Goal: Task Accomplishment & Management: Use online tool/utility

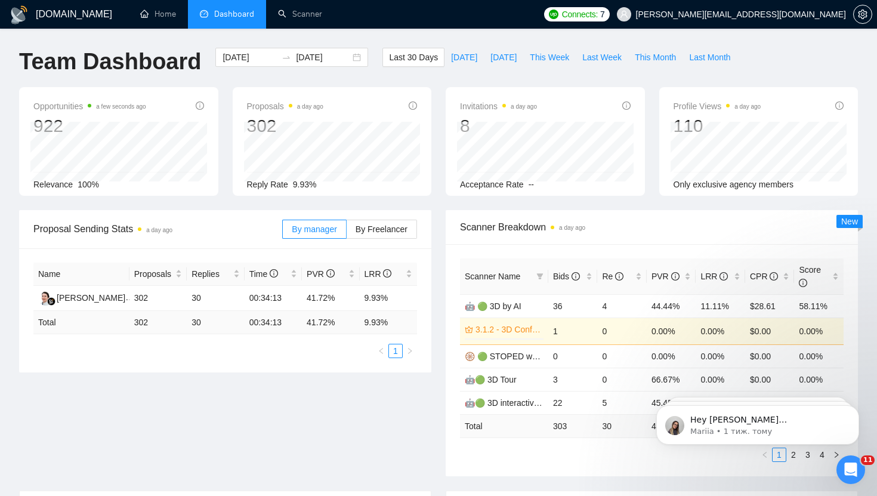
click at [289, 383] on div "Proposal Sending Stats a day ago By manager By Freelancer Name Proposals Replie…" at bounding box center [438, 350] width 853 height 280
click at [420, 60] on span "Last 30 Days" at bounding box center [413, 57] width 49 height 13
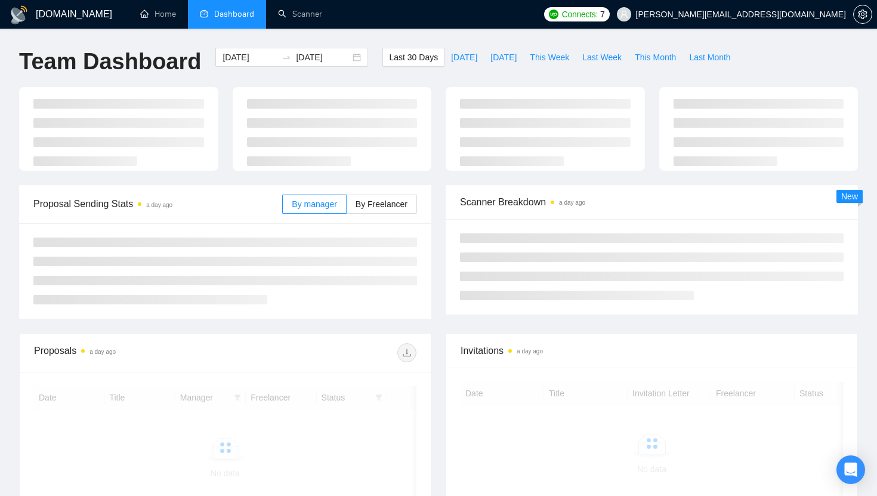
click at [598, 11] on span "Connects:" at bounding box center [580, 14] width 36 height 13
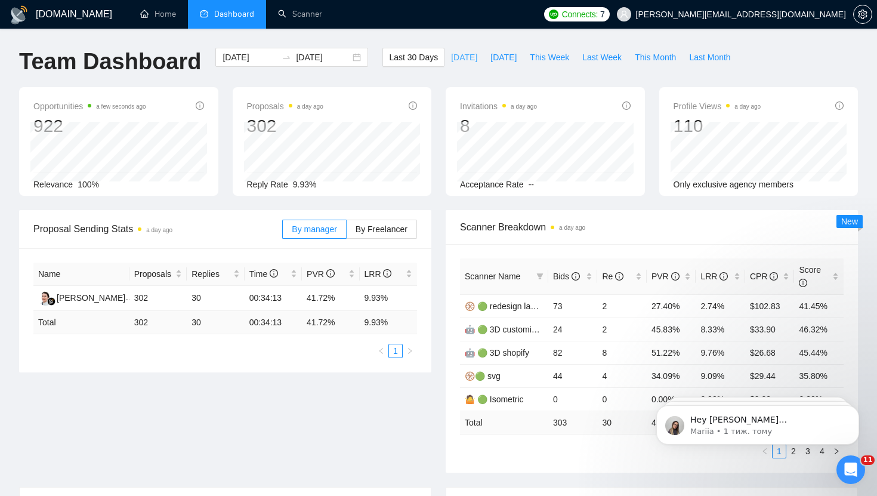
click at [457, 60] on span "[DATE]" at bounding box center [464, 57] width 26 height 13
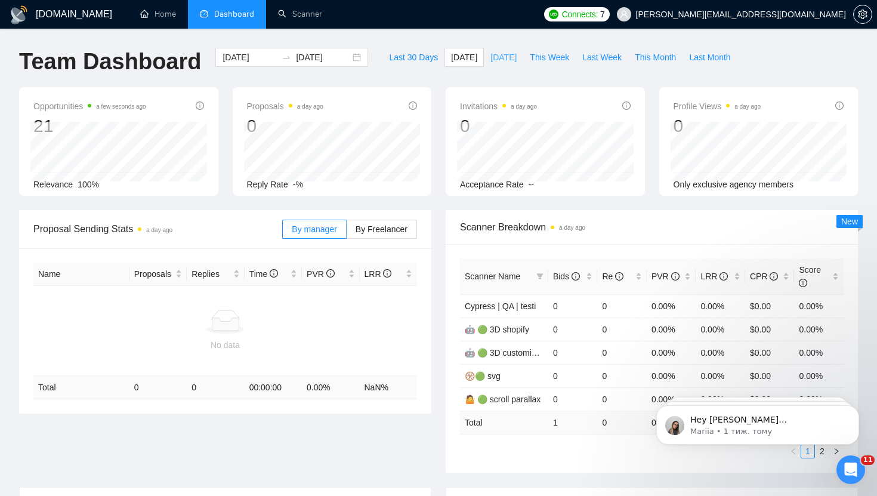
click at [492, 63] on span "[DATE]" at bounding box center [504, 57] width 26 height 13
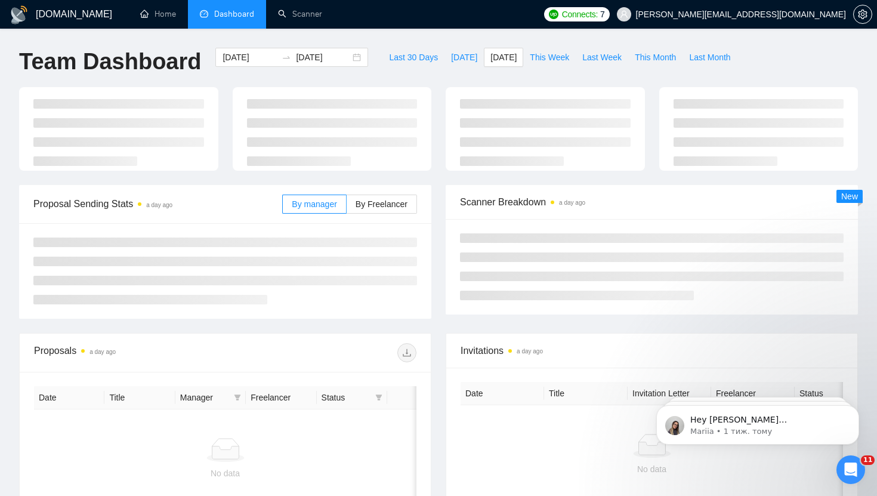
type input "[DATE]"
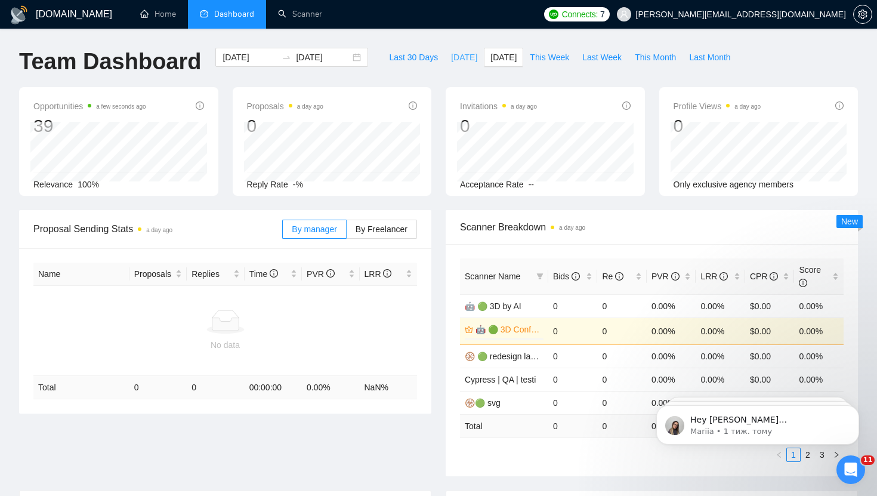
click at [454, 58] on span "[DATE]" at bounding box center [464, 57] width 26 height 13
type input "[DATE]"
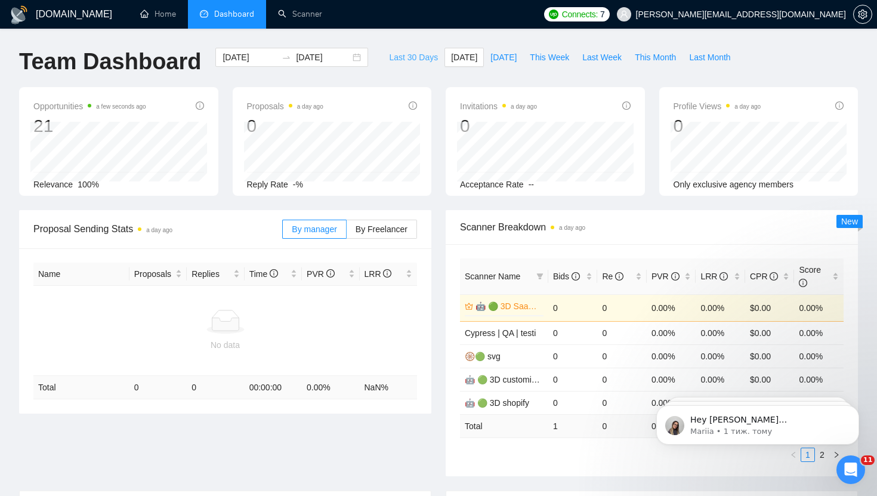
click at [404, 60] on span "Last 30 Days" at bounding box center [413, 57] width 49 height 13
type input "[DATE]"
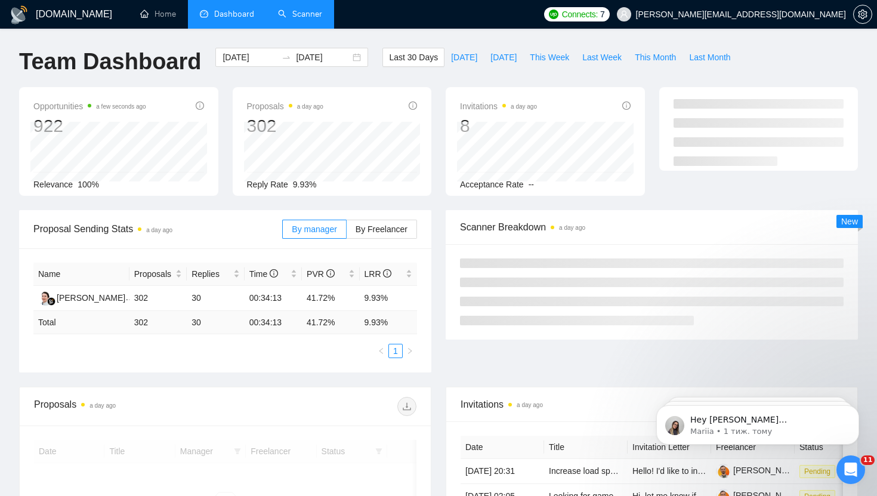
click at [312, 19] on link "Scanner" at bounding box center [300, 14] width 44 height 10
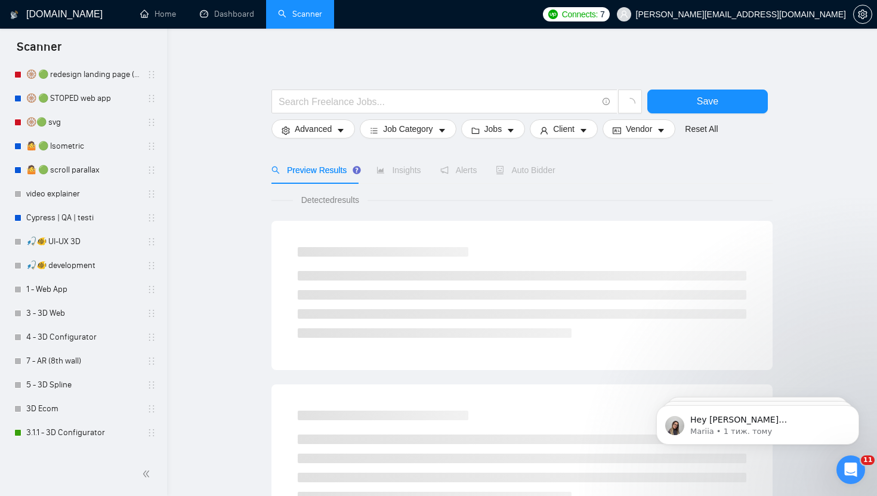
scroll to position [410, 0]
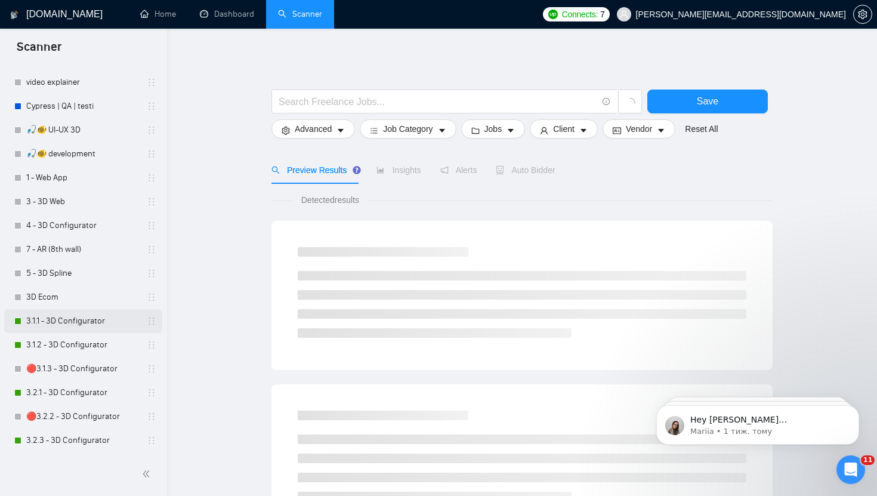
click at [72, 319] on link "3.1.1 - 3D Configurator" at bounding box center [82, 321] width 113 height 24
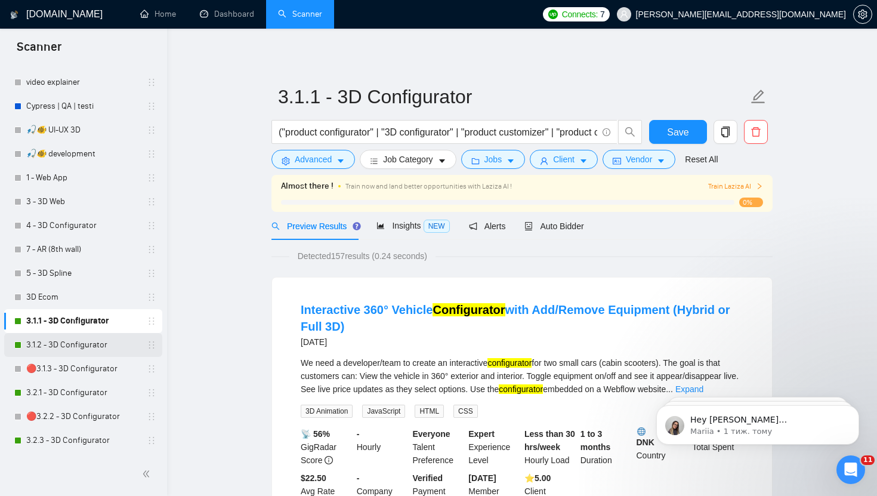
click at [73, 345] on link "3.1.2 - 3D Configurator" at bounding box center [82, 345] width 113 height 24
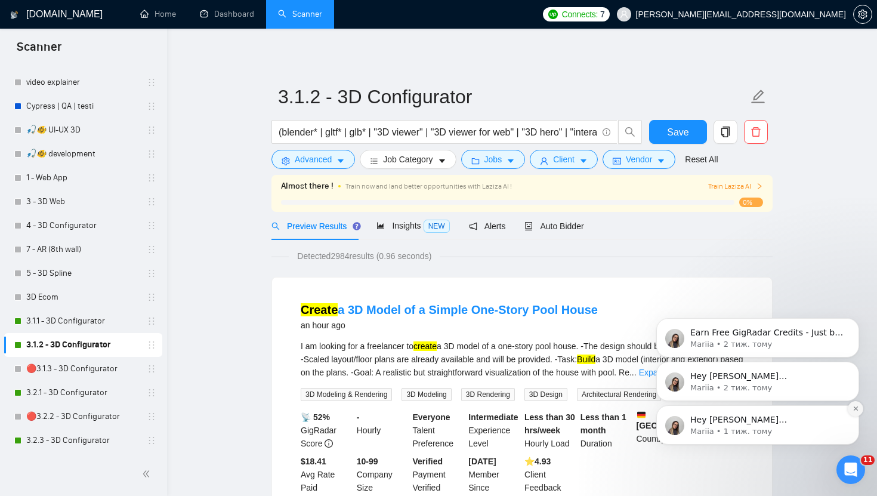
click at [858, 408] on icon "Dismiss notification" at bounding box center [856, 408] width 7 height 7
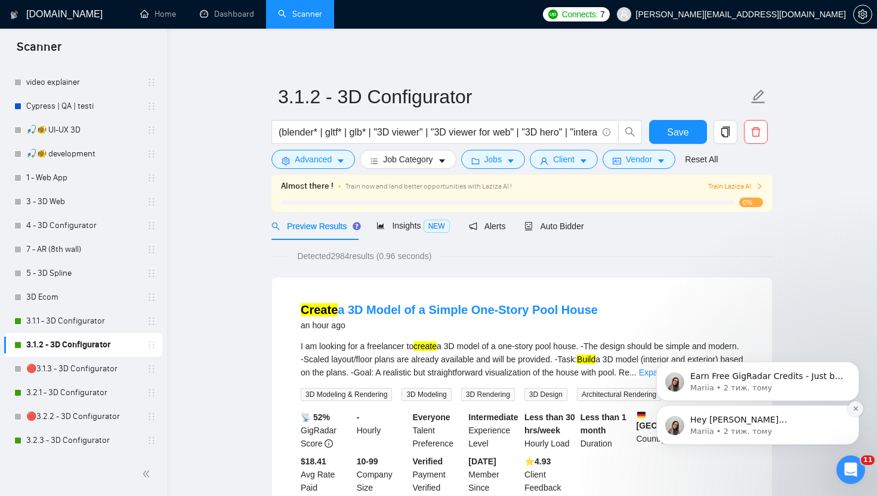
click at [855, 408] on icon "Dismiss notification" at bounding box center [856, 408] width 7 height 7
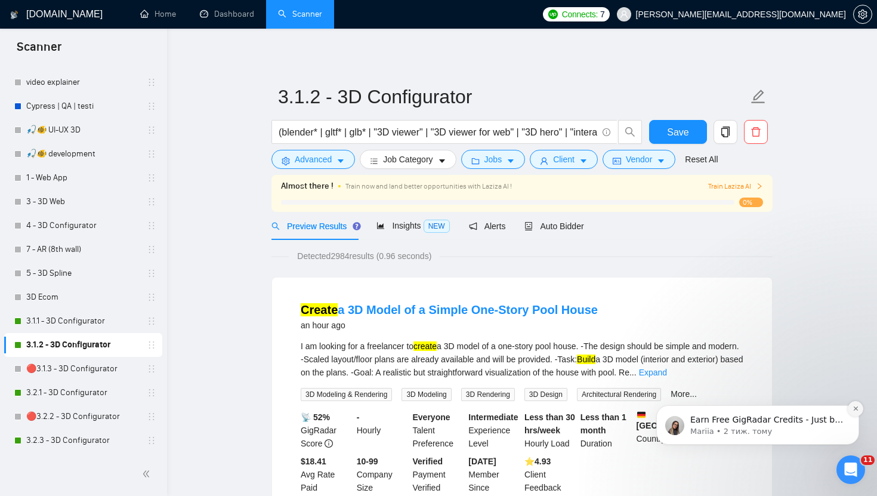
click at [856, 415] on button "Dismiss notification" at bounding box center [856, 409] width 16 height 16
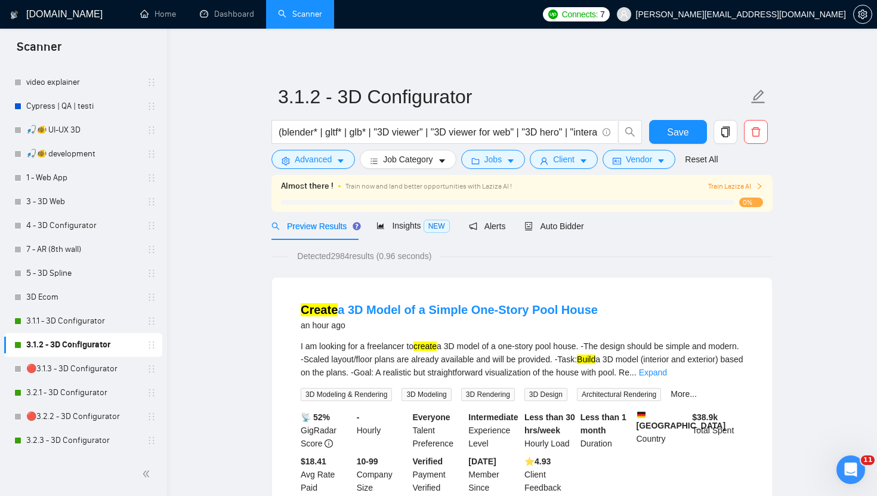
click at [598, 16] on span "Connects:" at bounding box center [580, 14] width 36 height 13
click at [559, 224] on span "Auto Bidder" at bounding box center [554, 226] width 59 height 10
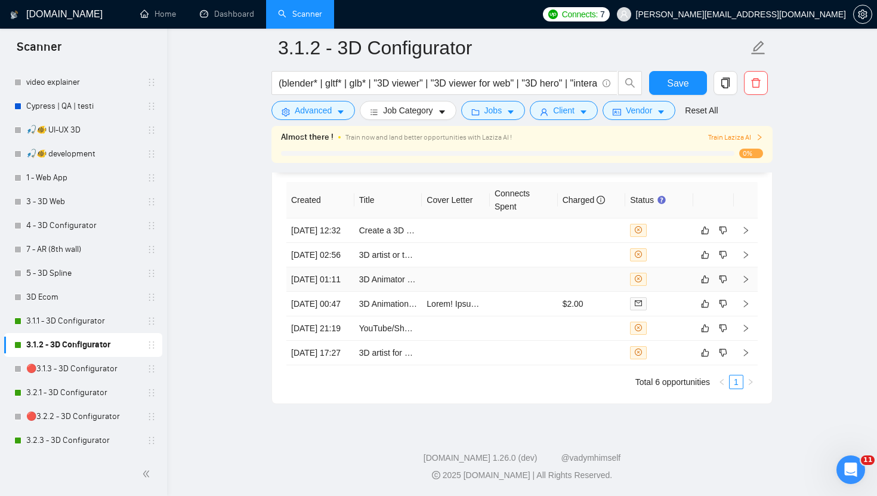
scroll to position [2978, 0]
click at [81, 393] on link "3.2.1 - 3D Configurator" at bounding box center [82, 393] width 113 height 24
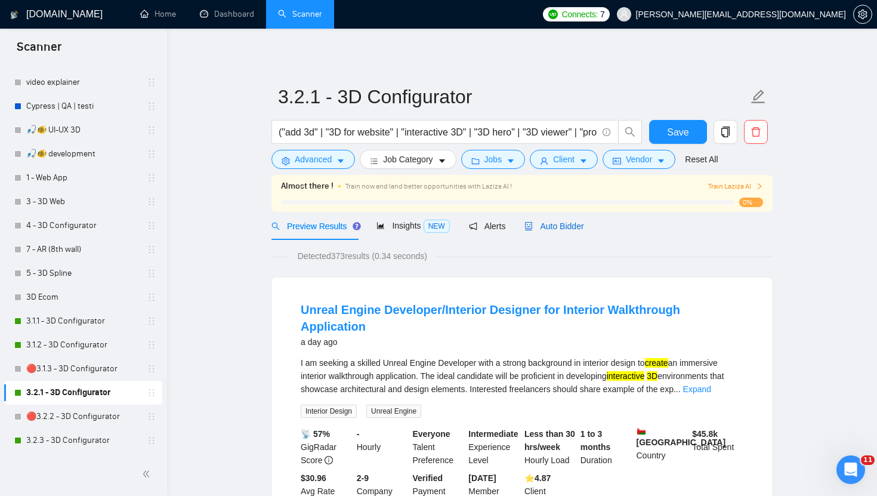
click at [568, 227] on span "Auto Bidder" at bounding box center [554, 226] width 59 height 10
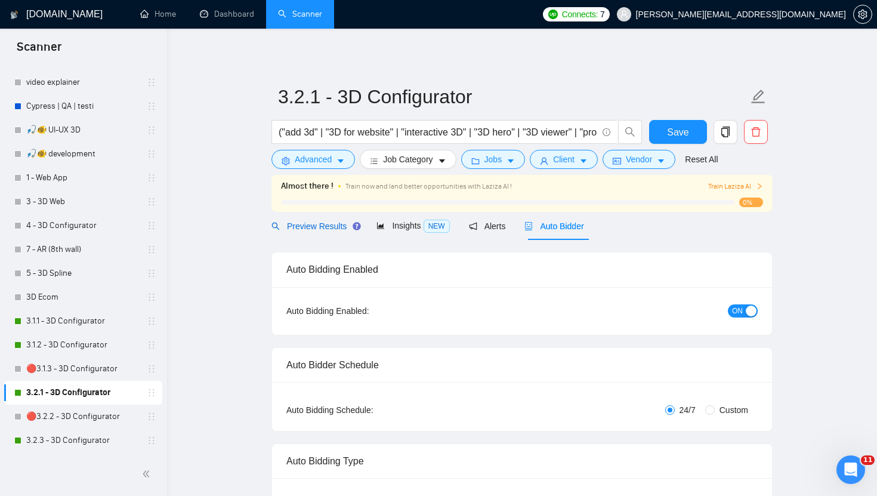
click at [307, 229] on span "Preview Results" at bounding box center [315, 226] width 86 height 10
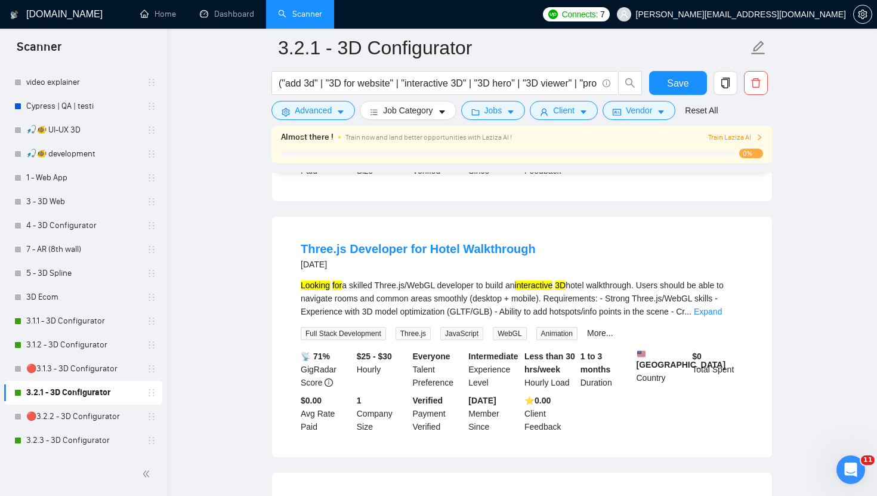
scroll to position [348, 0]
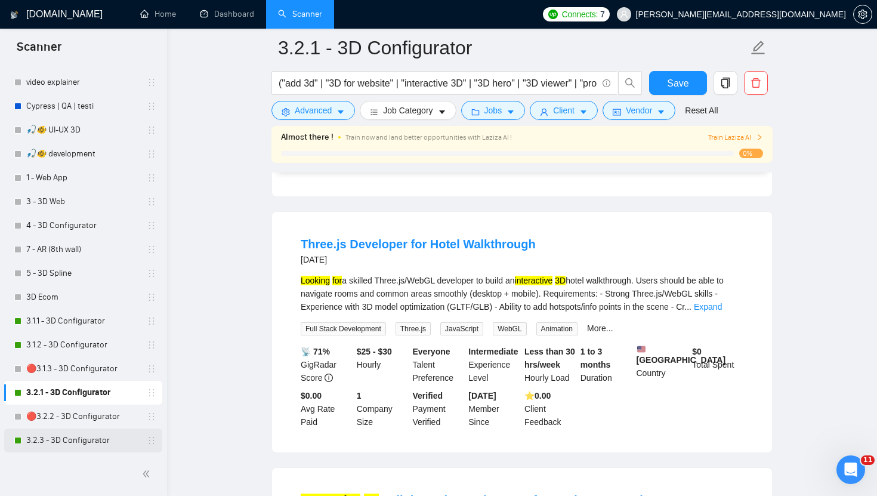
click at [58, 445] on link "3.2.3 - 3D Configurator" at bounding box center [82, 440] width 113 height 24
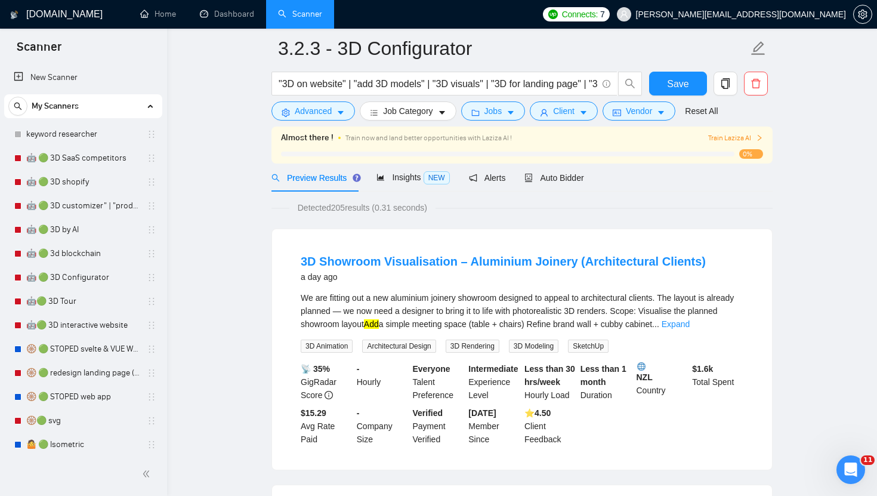
scroll to position [50, 0]
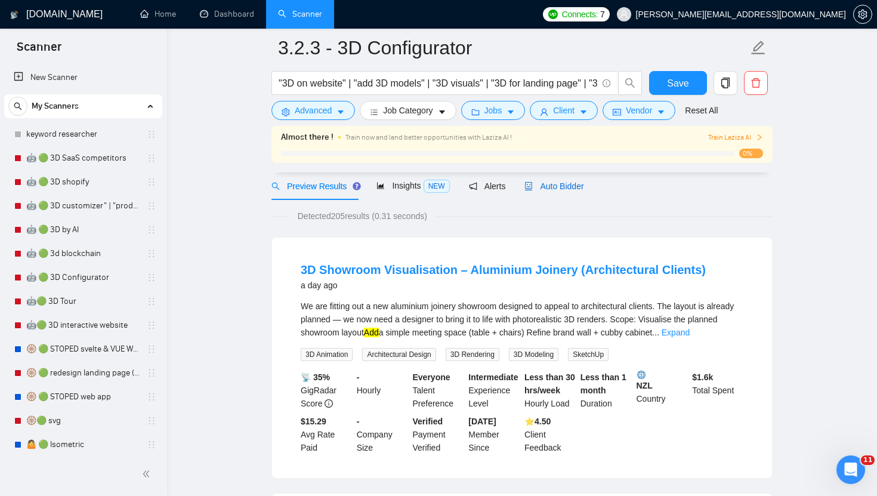
click at [579, 186] on span "Auto Bidder" at bounding box center [554, 186] width 59 height 10
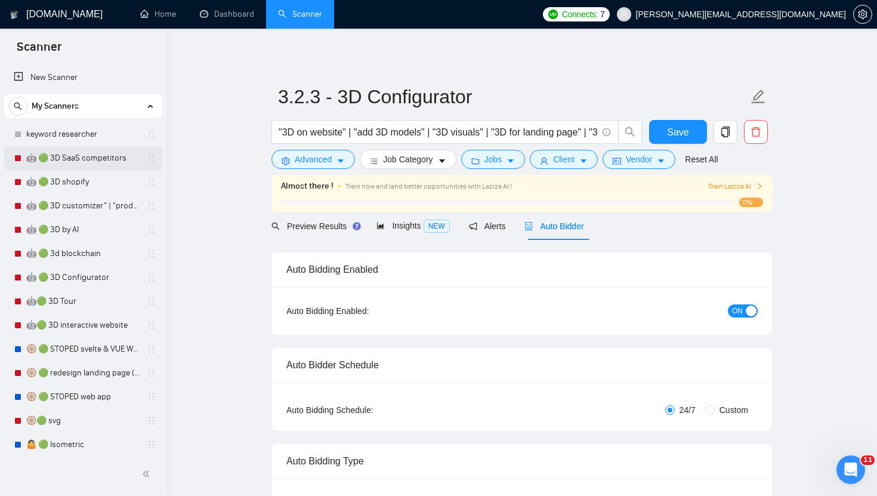
click at [81, 159] on link "🤖 🟢 3D SaaS competitors" at bounding box center [82, 158] width 113 height 24
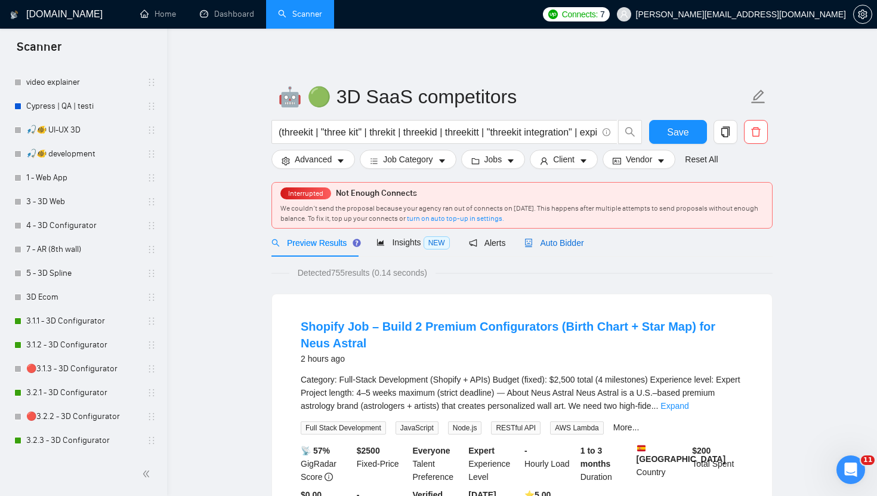
click at [553, 243] on span "Auto Bidder" at bounding box center [554, 243] width 59 height 10
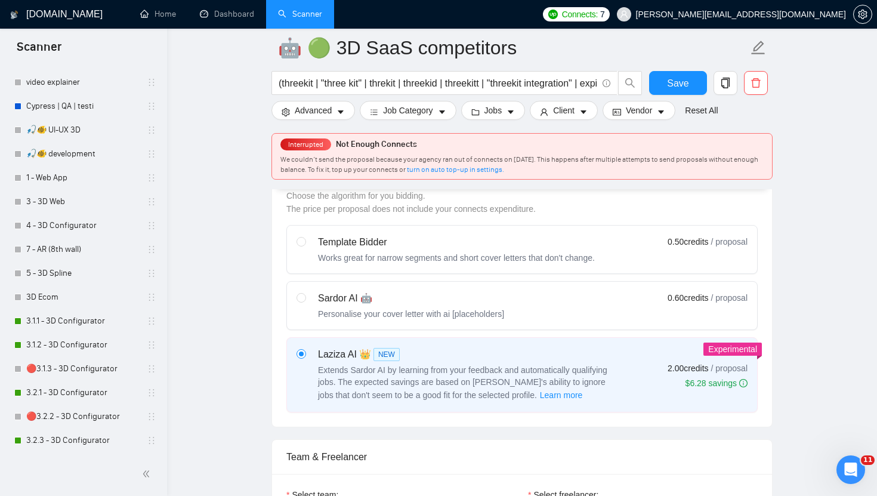
scroll to position [381, 0]
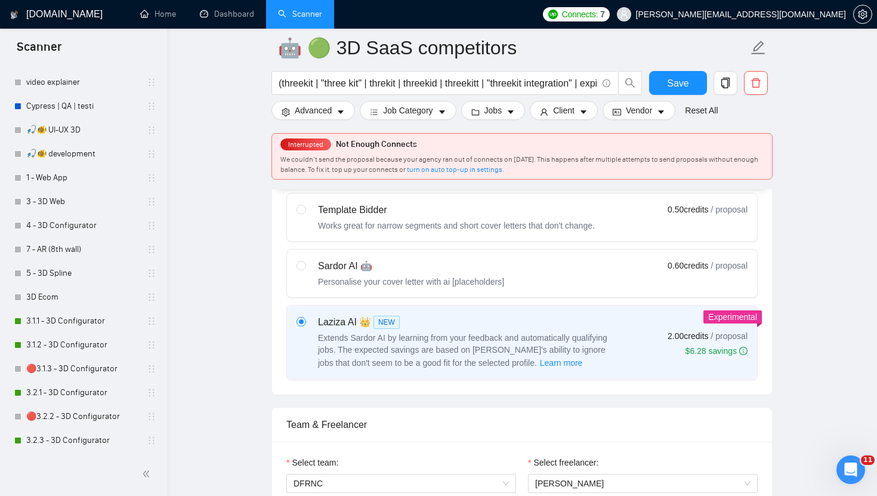
drag, startPoint x: 659, startPoint y: 334, endPoint x: 707, endPoint y: 334, distance: 48.3
click at [707, 334] on div "Laziza AI 👑 NEW Extends Sardor AI by learning from your feedback and automatica…" at bounding box center [522, 342] width 451 height 55
drag, startPoint x: 661, startPoint y: 264, endPoint x: 710, endPoint y: 266, distance: 48.9
click at [710, 266] on div "0.60 credits / proposal" at bounding box center [708, 265] width 80 height 13
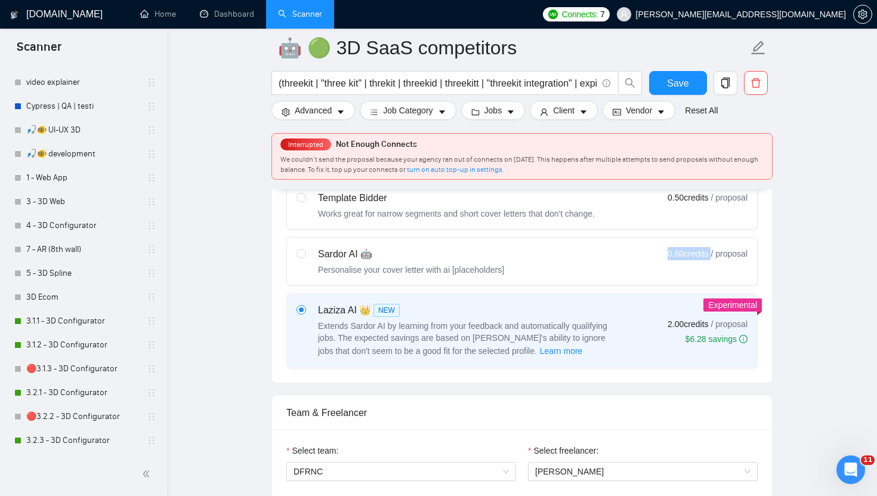
scroll to position [394, 0]
drag, startPoint x: 664, startPoint y: 326, endPoint x: 707, endPoint y: 326, distance: 43.0
click at [707, 326] on span "2.00 credits" at bounding box center [688, 322] width 41 height 13
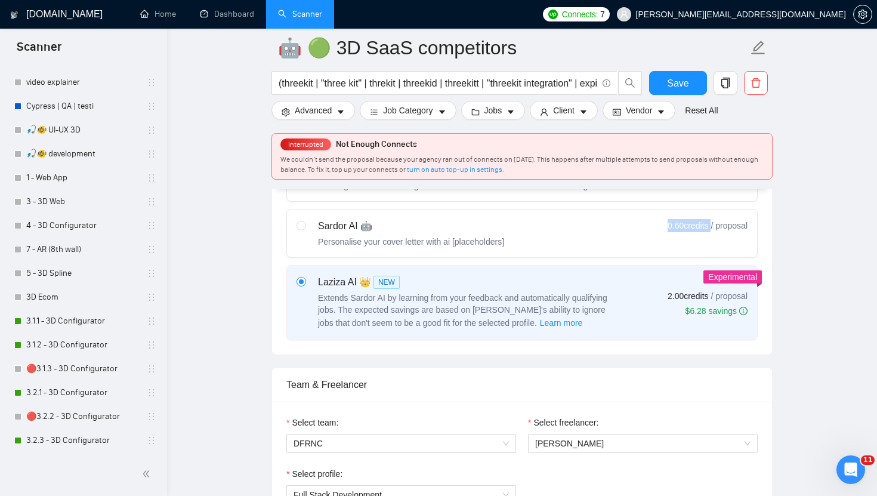
scroll to position [420, 0]
click at [668, 295] on span "2.00 credits" at bounding box center [688, 296] width 41 height 13
click at [305, 286] on input "radio" at bounding box center [301, 281] width 8 height 8
drag, startPoint x: 661, startPoint y: 295, endPoint x: 710, endPoint y: 295, distance: 48.9
click at [710, 295] on div "2.00 credits / proposal" at bounding box center [708, 296] width 80 height 13
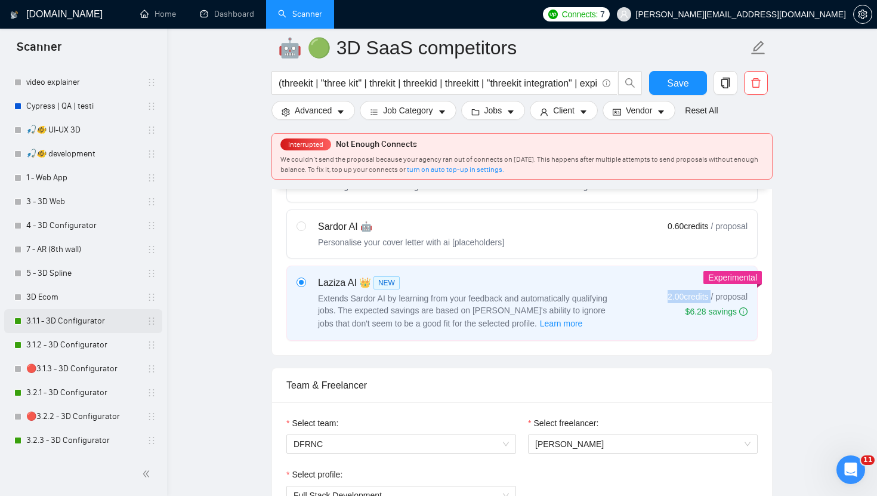
click at [82, 322] on link "3.1.1 - 3D Configurator" at bounding box center [82, 321] width 113 height 24
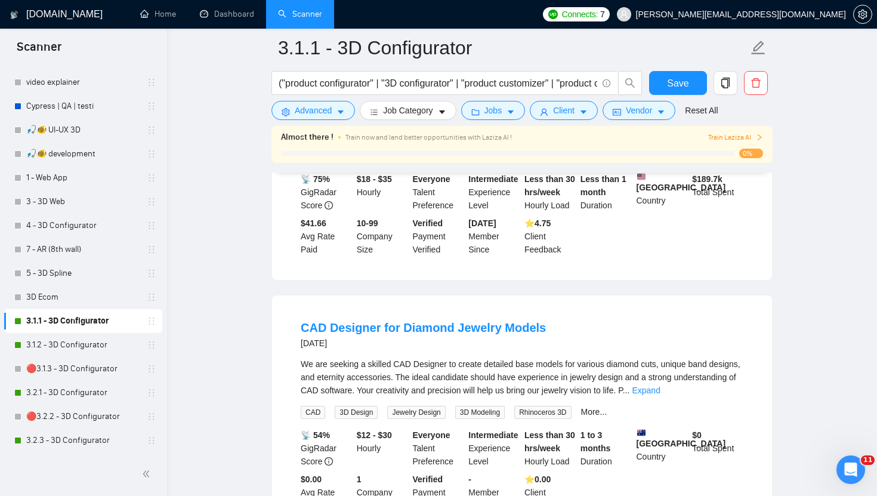
scroll to position [528, 0]
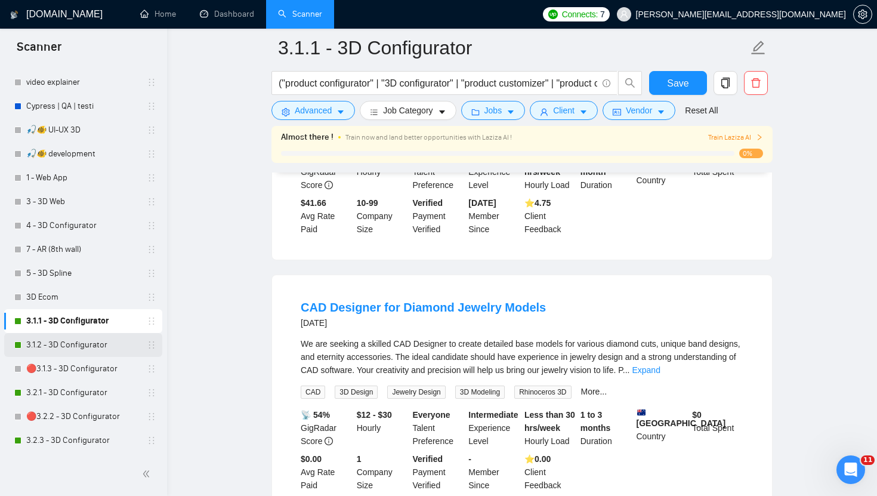
click at [69, 341] on link "3.1.2 - 3D Configurator" at bounding box center [82, 345] width 113 height 24
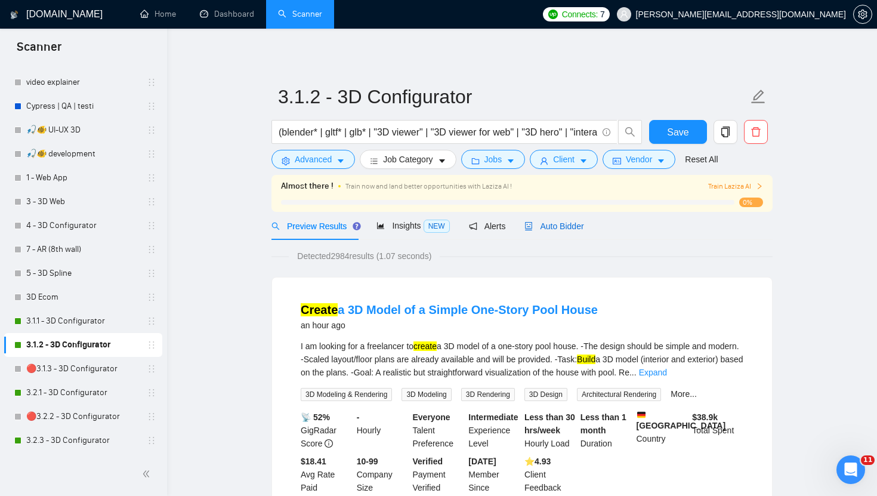
click at [557, 229] on span "Auto Bidder" at bounding box center [554, 226] width 59 height 10
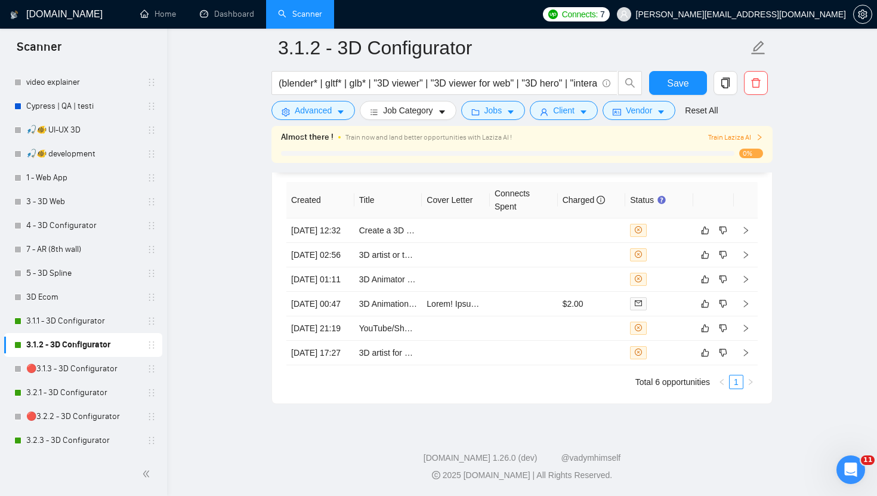
scroll to position [2993, 0]
click at [752, 218] on td at bounding box center [746, 230] width 24 height 24
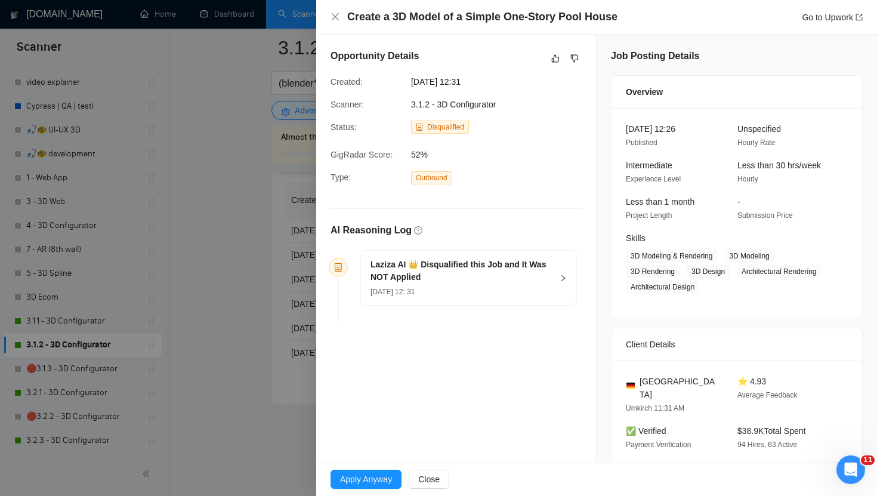
scroll to position [23, 0]
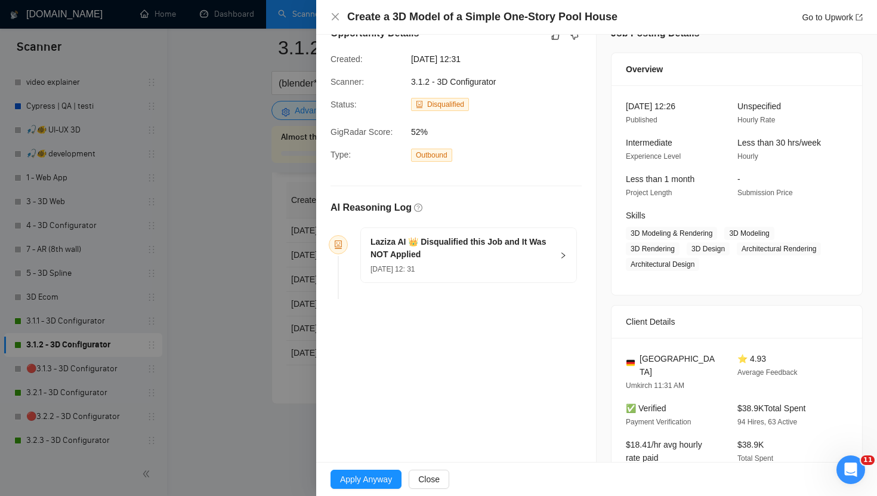
click at [525, 241] on h5 "Laziza AI 👑 Disqualified this Job and It Was NOT Applied" at bounding box center [462, 248] width 182 height 25
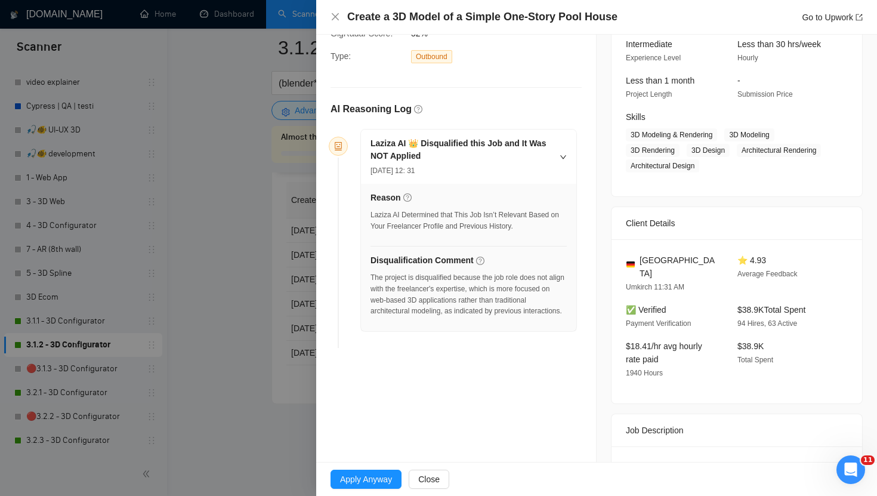
scroll to position [133, 0]
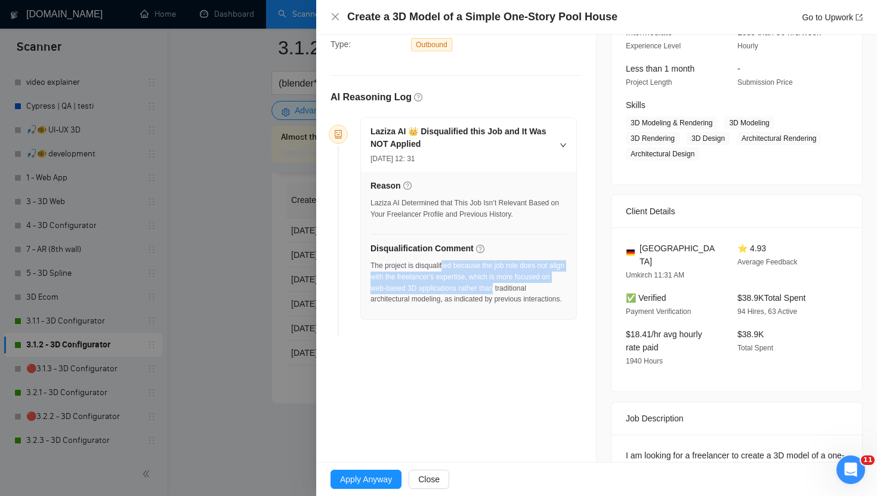
drag, startPoint x: 551, startPoint y: 285, endPoint x: 446, endPoint y: 264, distance: 107.0
click at [446, 264] on div "The project is disqualified because the job role does not align with the freela…" at bounding box center [469, 282] width 196 height 45
click at [477, 284] on div "The project is disqualified because the job role does not align with the freela…" at bounding box center [469, 282] width 196 height 45
drag, startPoint x: 446, startPoint y: 288, endPoint x: 490, endPoint y: 288, distance: 43.6
click at [490, 288] on div "The project is disqualified because the job role does not align with the freela…" at bounding box center [469, 282] width 196 height 45
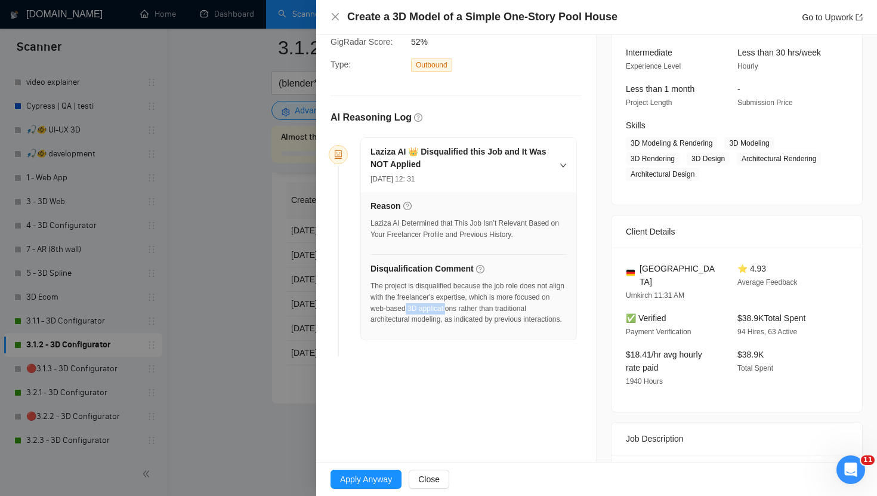
scroll to position [110, 0]
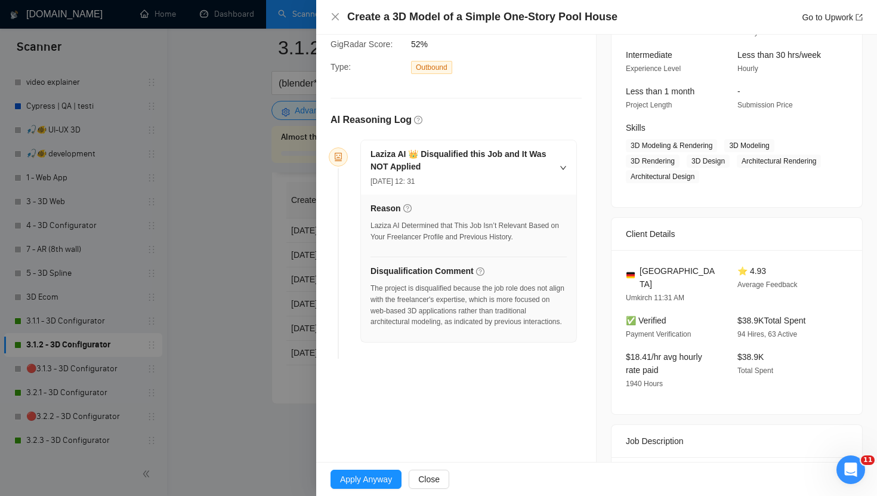
click at [455, 325] on div "The project is disqualified because the job role does not align with the freela…" at bounding box center [469, 305] width 196 height 45
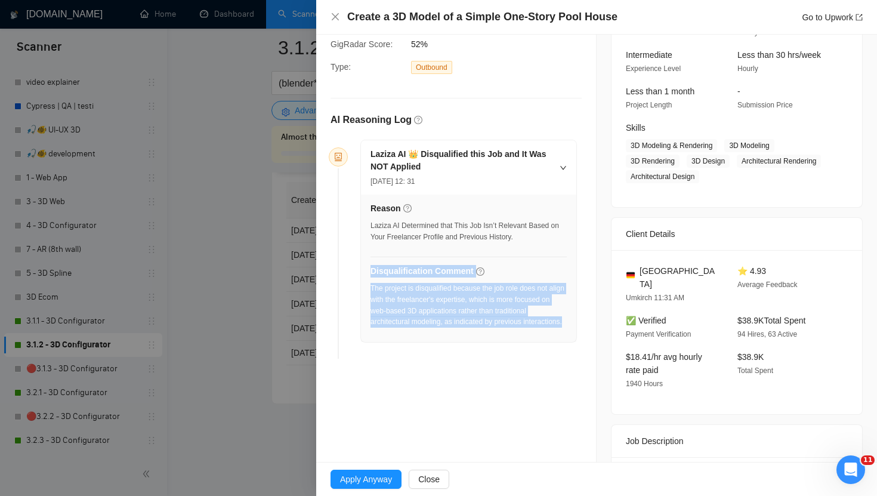
drag, startPoint x: 450, startPoint y: 332, endPoint x: 372, endPoint y: 270, distance: 99.4
click at [371, 270] on div "Disqualification Comment The project is disqualified because the job role does …" at bounding box center [469, 299] width 196 height 70
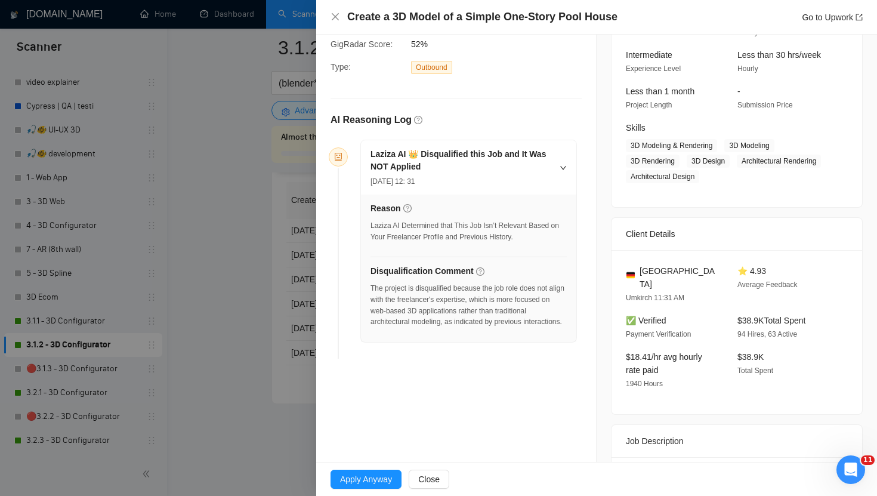
click at [437, 226] on div "Laziza AI Determined that This Job Isn’t Relevant Based on Your Freelancer Prof…" at bounding box center [469, 231] width 196 height 23
click at [247, 245] on div at bounding box center [438, 248] width 877 height 496
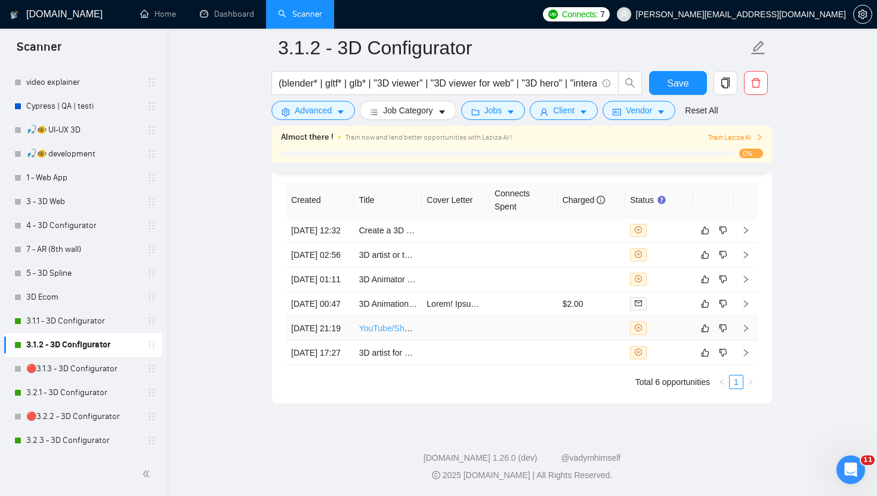
scroll to position [3046, 0]
click at [747, 324] on icon "right" at bounding box center [746, 328] width 8 height 8
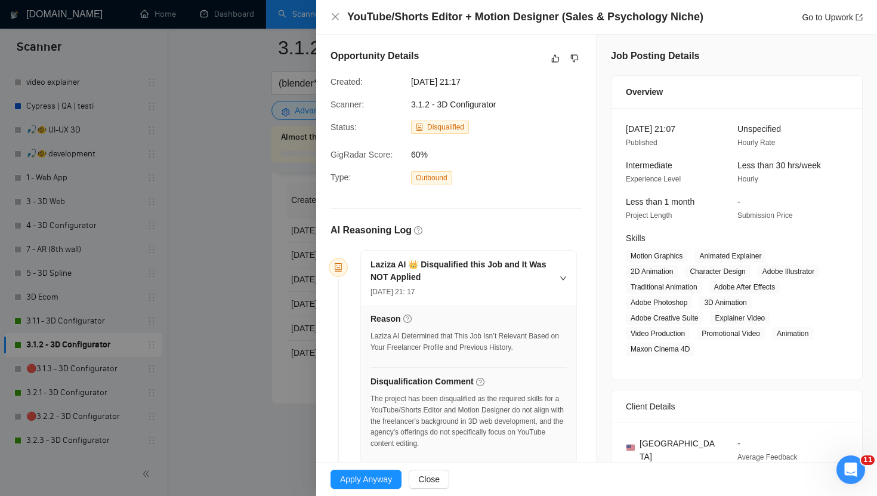
click at [233, 237] on div at bounding box center [438, 248] width 877 height 496
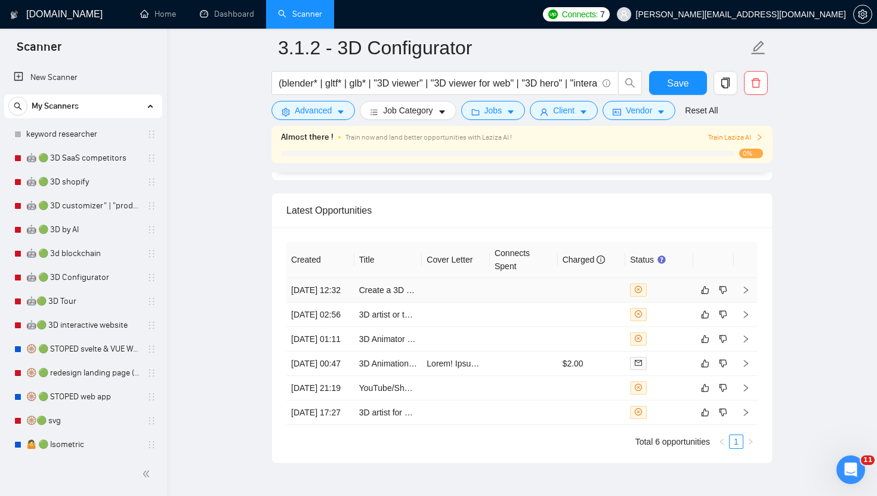
scroll to position [2916, 0]
drag, startPoint x: 647, startPoint y: 295, endPoint x: 622, endPoint y: 295, distance: 24.5
click at [622, 295] on tr "[DATE] 12:32 Create a 3D Model of a Simple One-Story Pool House" at bounding box center [521, 289] width 471 height 24
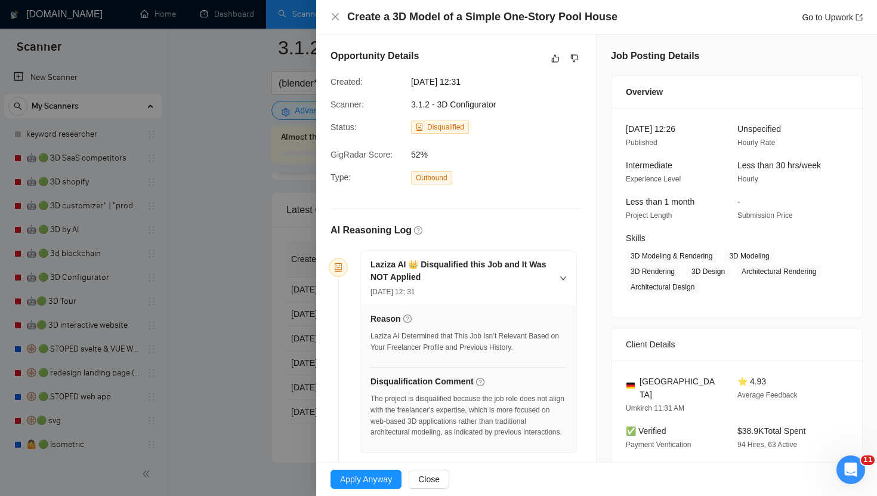
click at [224, 249] on div at bounding box center [438, 248] width 877 height 496
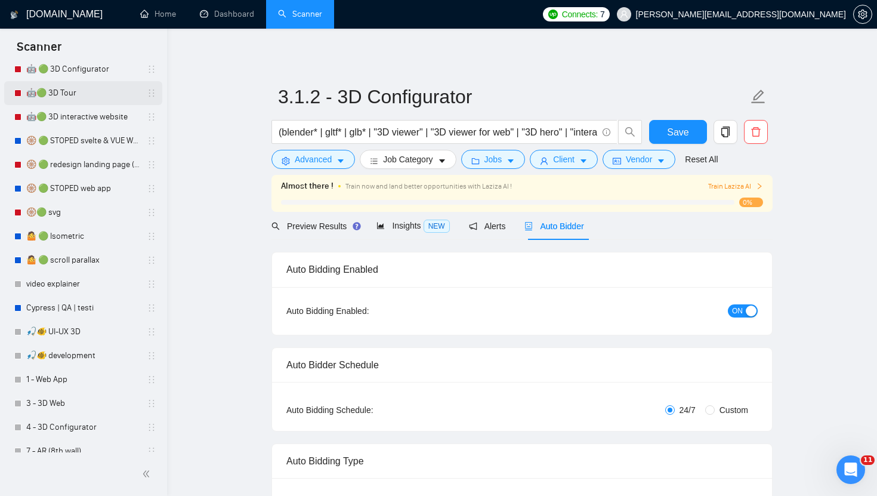
scroll to position [410, 0]
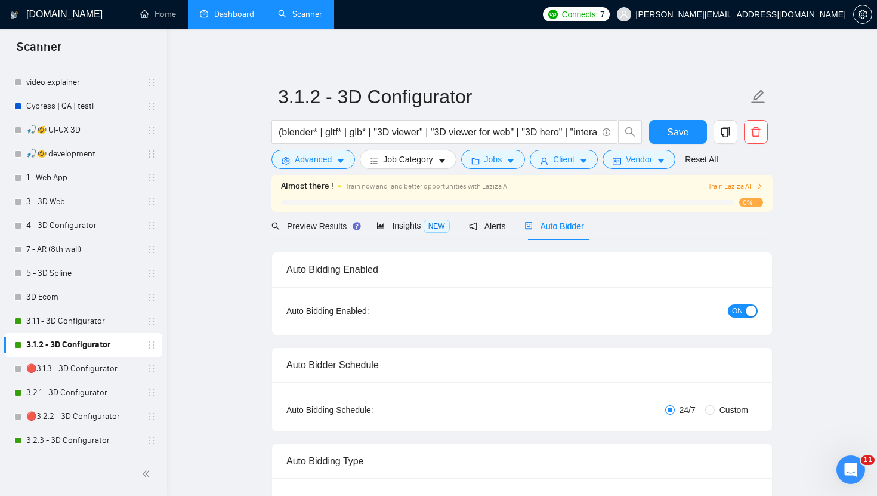
click at [243, 18] on link "Dashboard" at bounding box center [227, 14] width 54 height 10
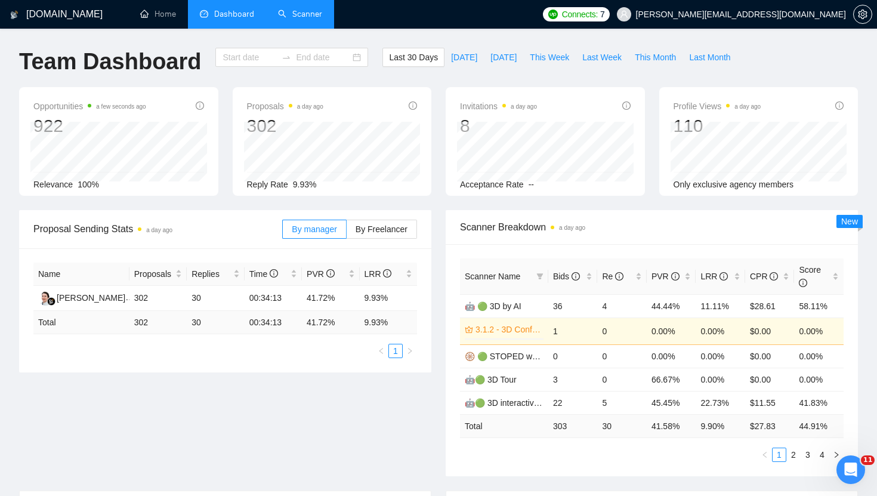
type input "[DATE]"
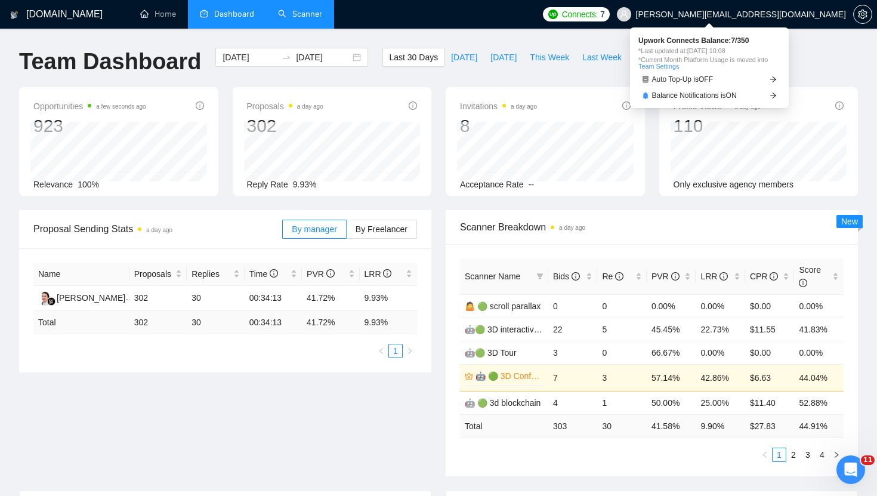
drag, startPoint x: 700, startPoint y: 52, endPoint x: 750, endPoint y: 52, distance: 50.1
click at [750, 52] on span "*Last updated at: [DATE] 10:08" at bounding box center [710, 51] width 142 height 7
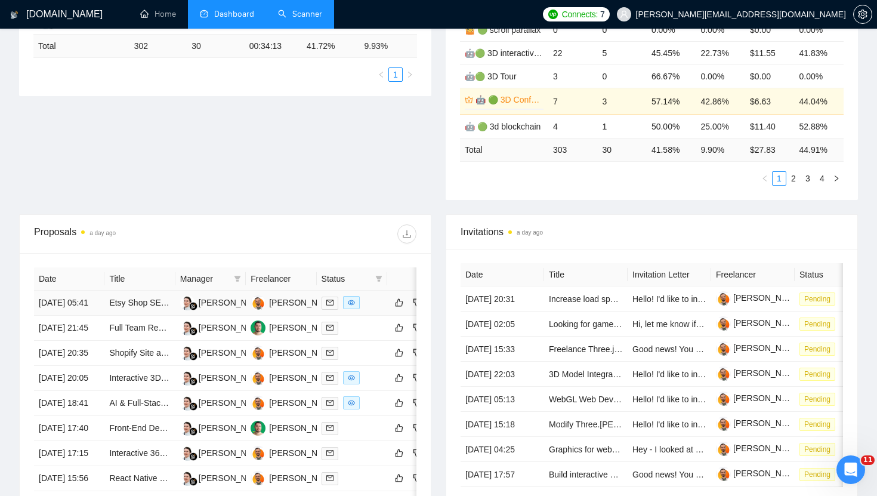
scroll to position [273, 0]
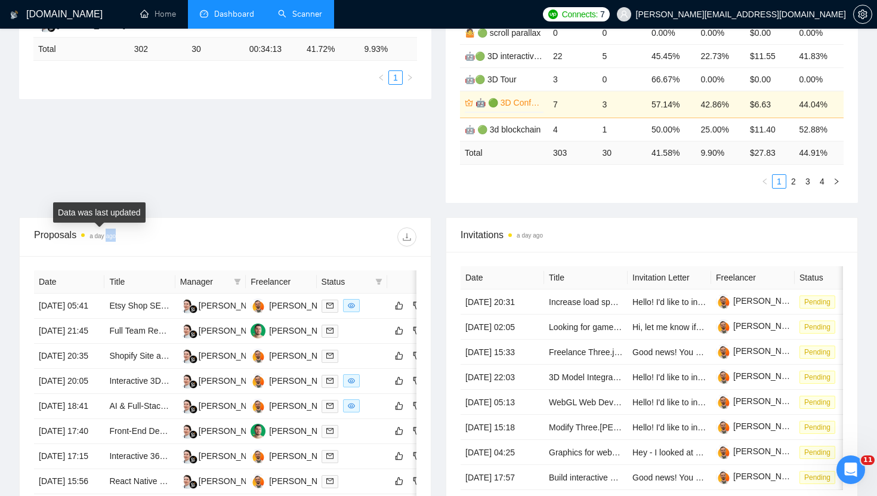
drag, startPoint x: 119, startPoint y: 236, endPoint x: 61, endPoint y: 237, distance: 57.3
click at [63, 236] on div "Proposals a day ago" at bounding box center [130, 236] width 192 height 19
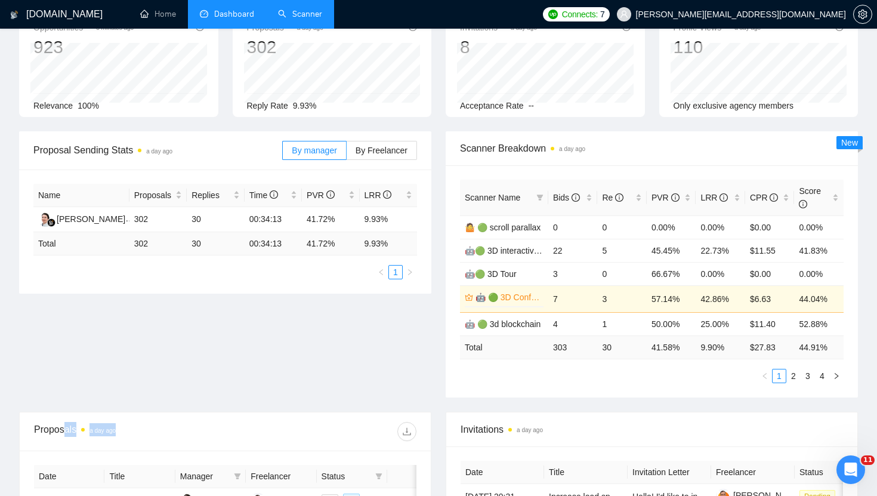
scroll to position [0, 0]
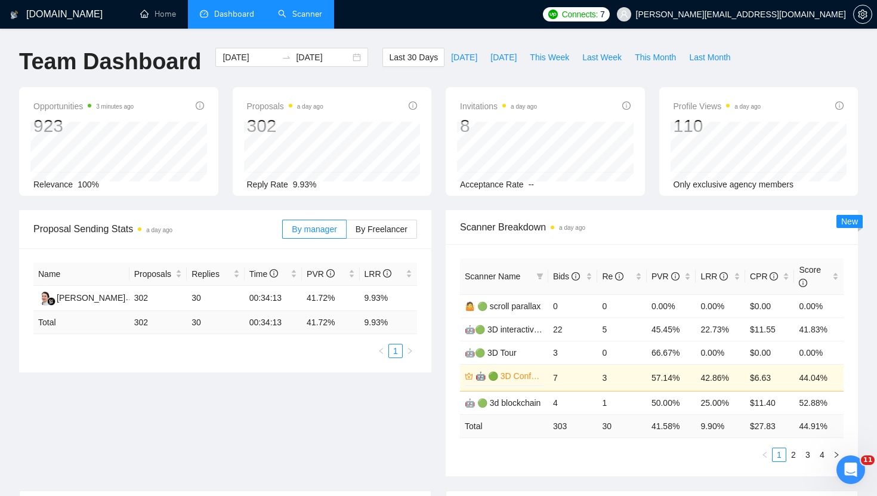
click at [315, 13] on link "Scanner" at bounding box center [300, 14] width 44 height 10
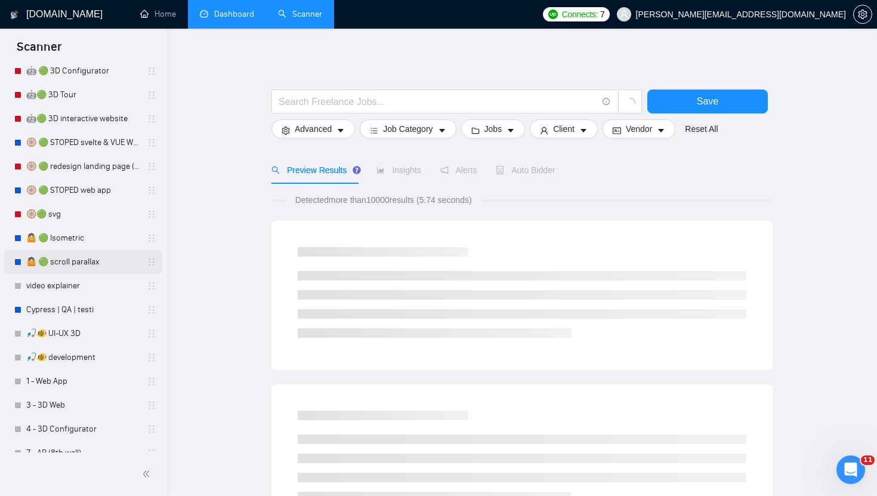
scroll to position [410, 0]
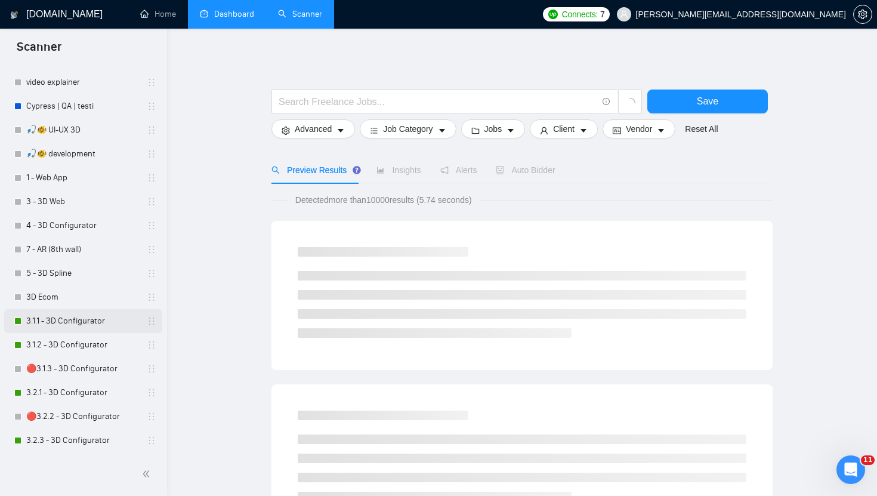
click at [96, 320] on link "3.1.1 - 3D Configurator" at bounding box center [82, 321] width 113 height 24
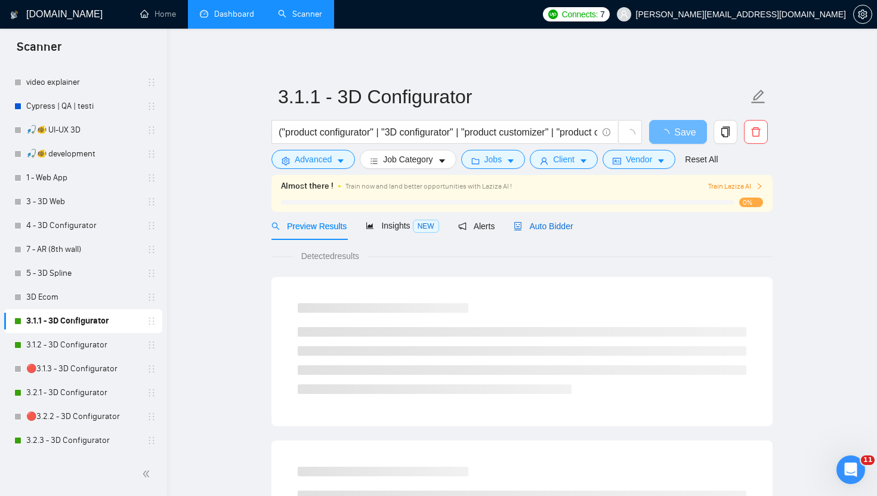
click at [560, 226] on span "Auto Bidder" at bounding box center [543, 226] width 59 height 10
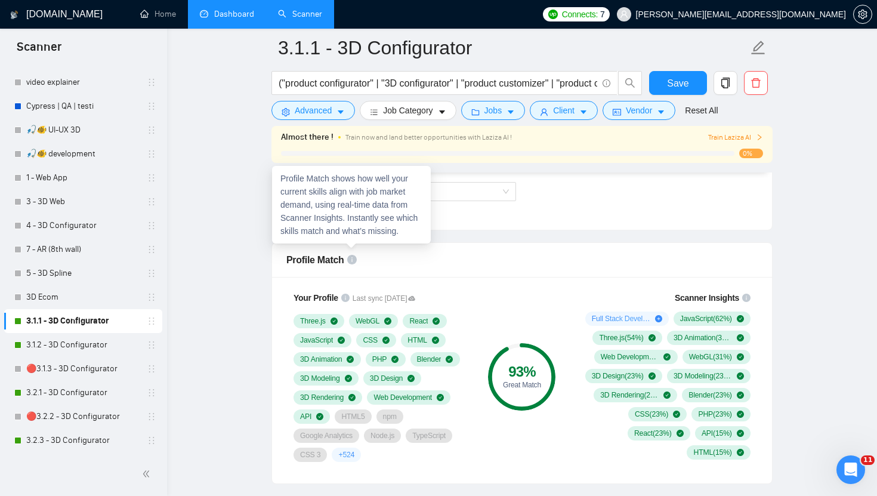
scroll to position [732, 0]
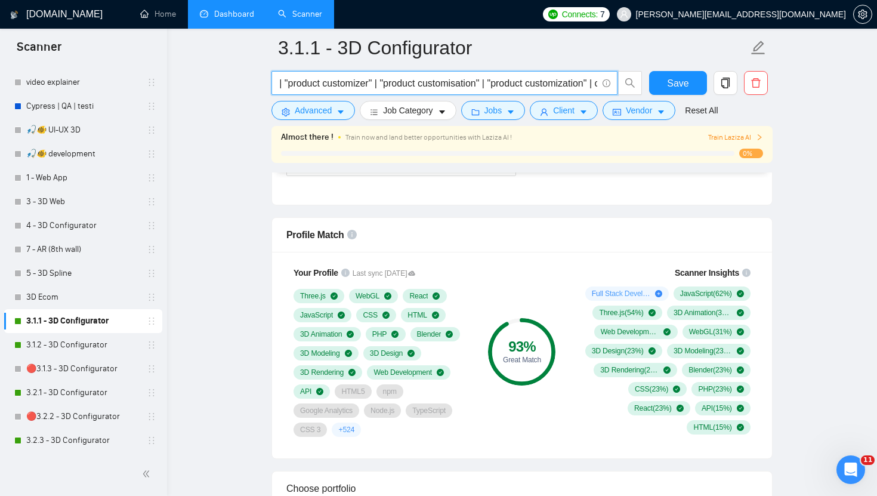
drag, startPoint x: 296, startPoint y: 84, endPoint x: 600, endPoint y: 91, distance: 303.8
click at [600, 91] on span "("product configurator" | "3D configurator" | "product customizer" | "product c…" at bounding box center [445, 83] width 346 height 24
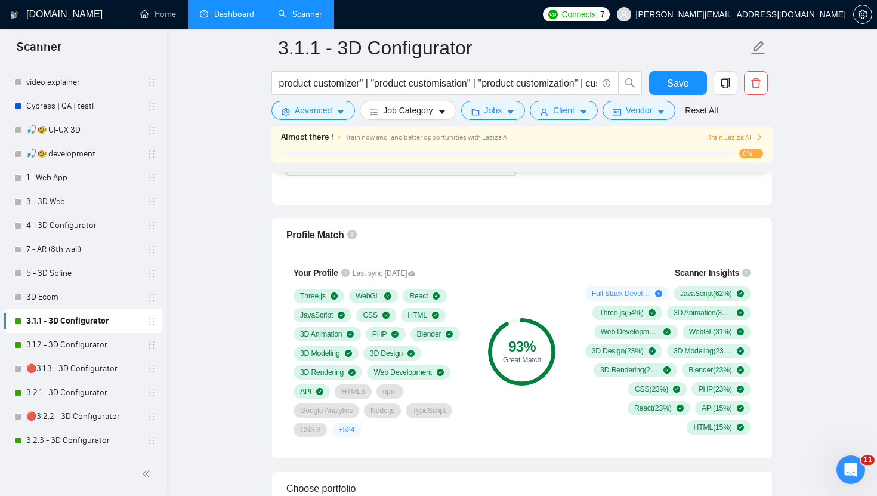
scroll to position [0, 0]
drag, startPoint x: 510, startPoint y: 360, endPoint x: 534, endPoint y: 336, distance: 33.3
click at [534, 336] on div "93 % Great Match" at bounding box center [521, 351] width 67 height 67
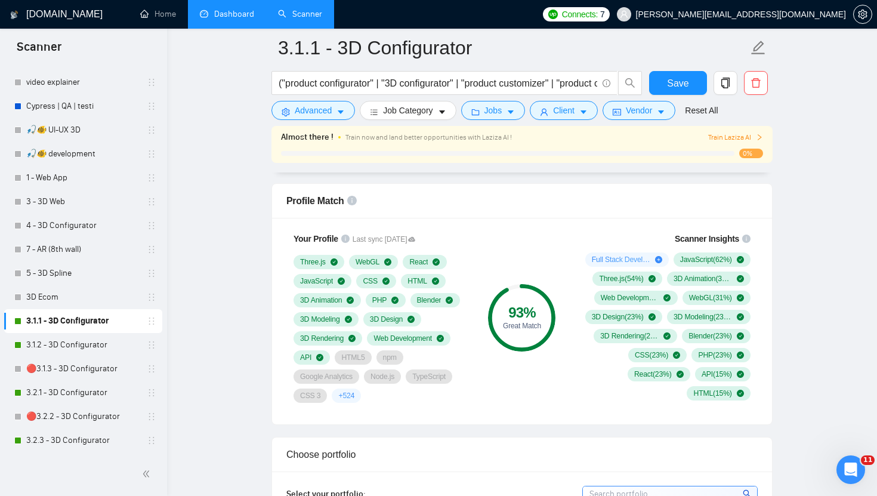
scroll to position [776, 0]
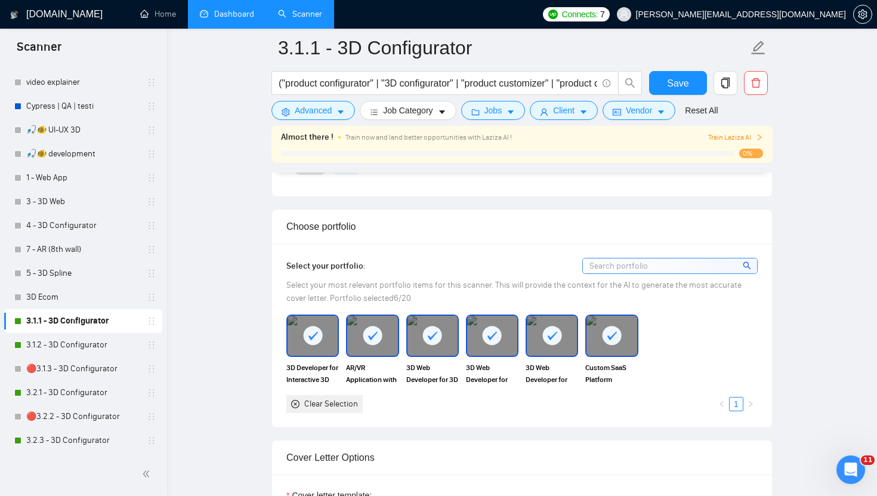
scroll to position [1018, 0]
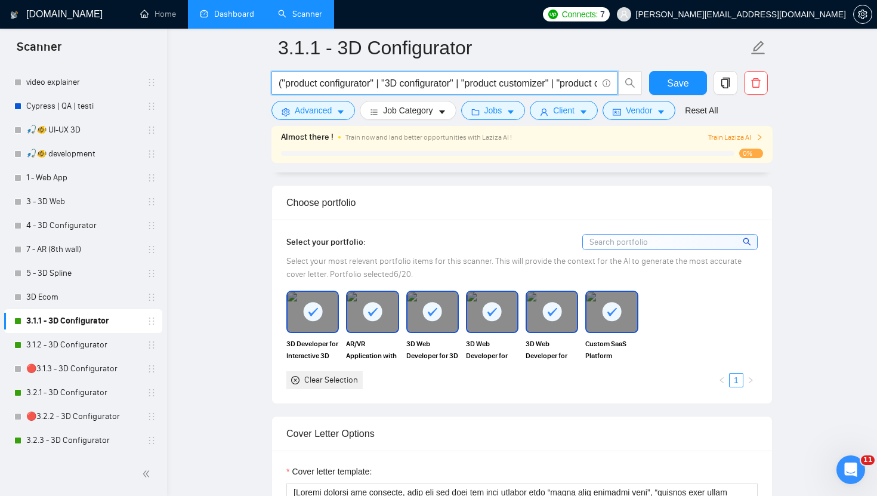
drag, startPoint x: 337, startPoint y: 80, endPoint x: 486, endPoint y: 80, distance: 148.6
click at [486, 80] on input "("product configurator" | "3D configurator" | "product customizer" | "product c…" at bounding box center [438, 83] width 319 height 15
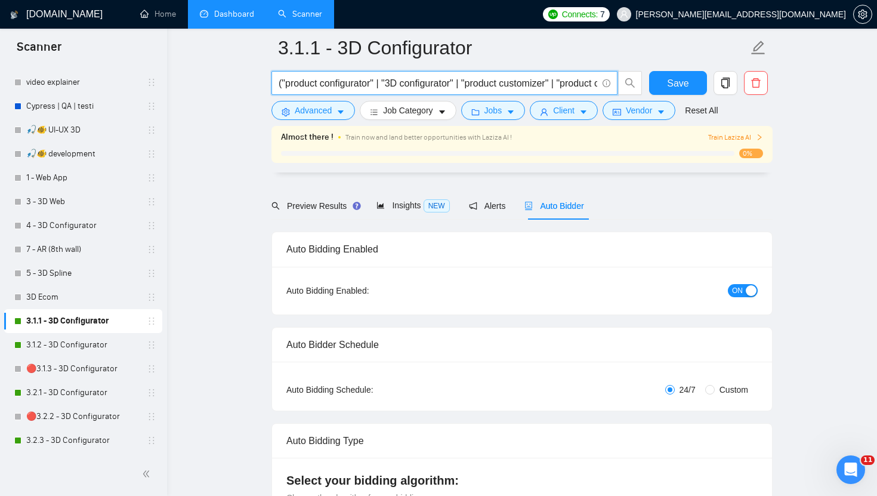
scroll to position [0, 0]
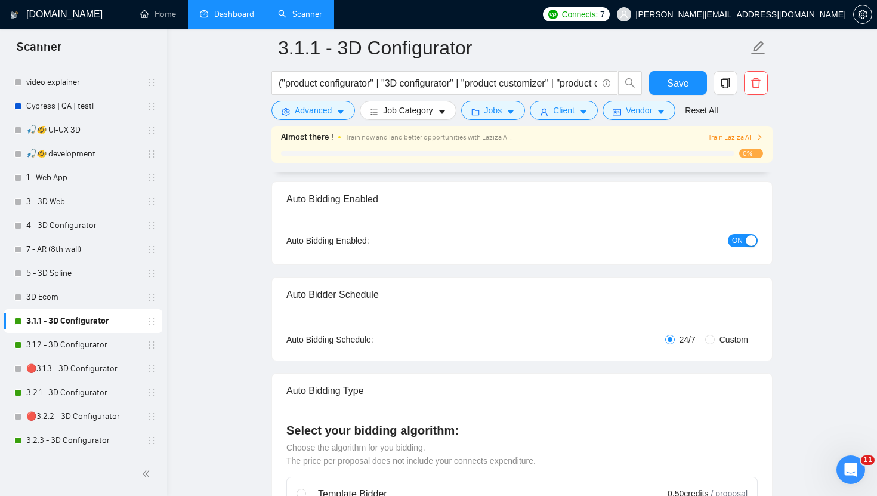
scroll to position [82, 0]
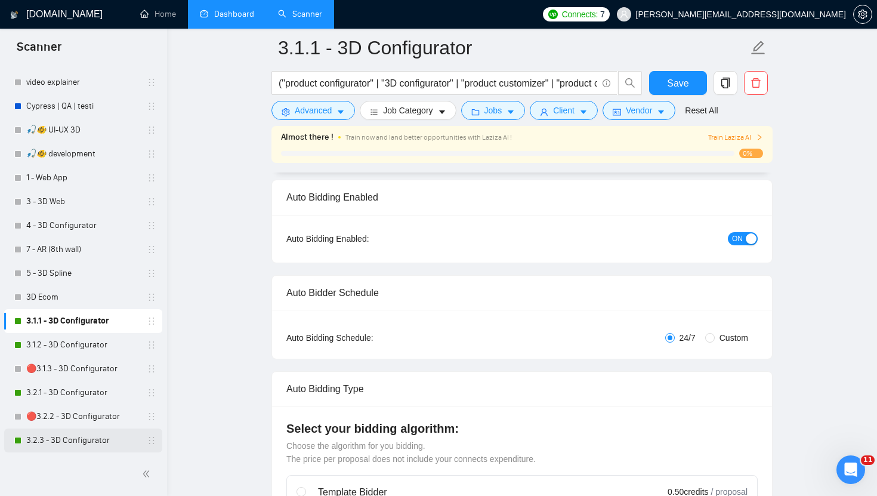
click at [84, 439] on link "3.2.3 - 3D Configurator" at bounding box center [82, 440] width 113 height 24
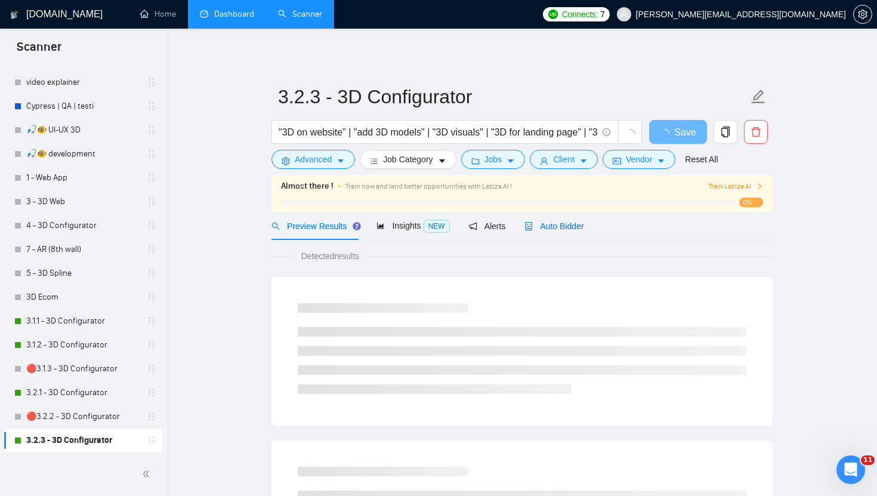
click at [559, 224] on span "Auto Bidder" at bounding box center [554, 226] width 59 height 10
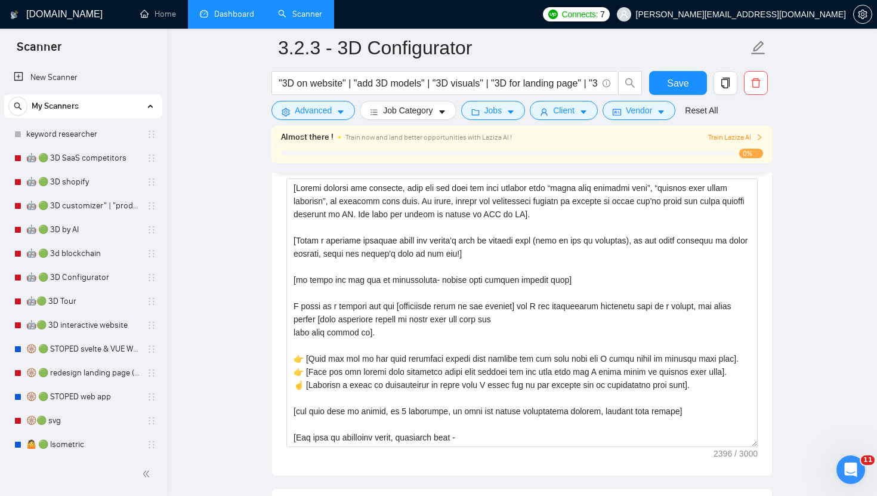
scroll to position [1323, 0]
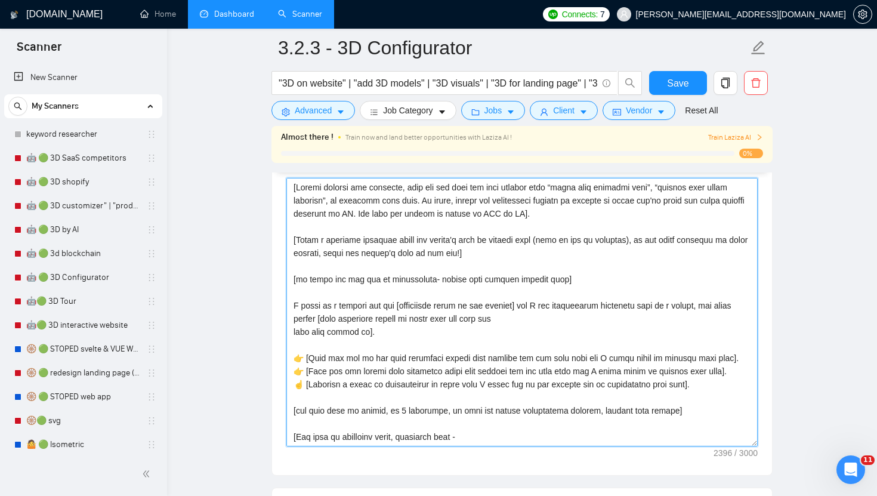
click at [554, 275] on textarea "Cover letter template:" at bounding box center [521, 312] width 471 height 269
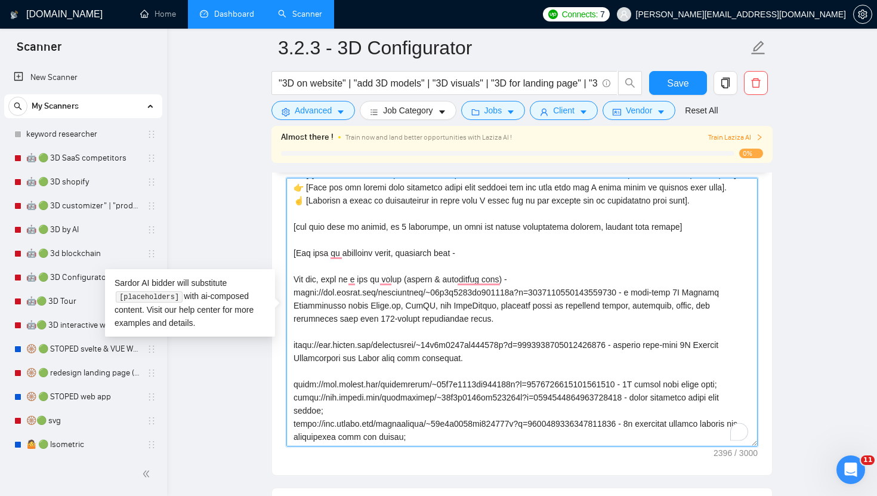
scroll to position [0, 0]
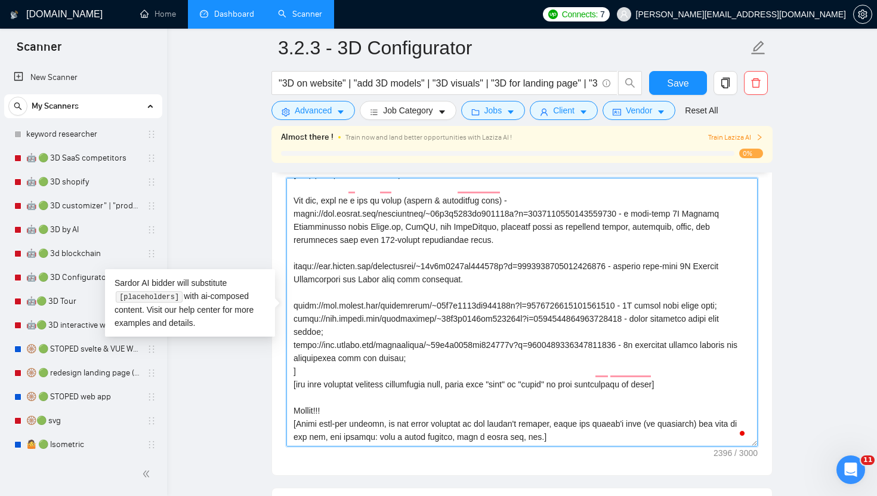
drag, startPoint x: 489, startPoint y: 406, endPoint x: 418, endPoint y: 202, distance: 216.7
click at [418, 202] on textarea "Cover letter template:" at bounding box center [521, 312] width 471 height 269
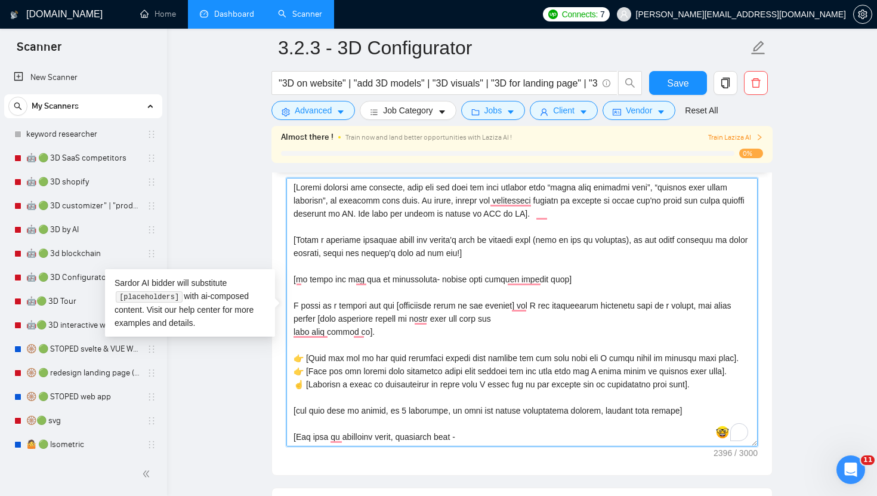
drag, startPoint x: 491, startPoint y: 254, endPoint x: 263, endPoint y: 189, distance: 236.7
click at [263, 189] on main "3.2.3 - 3D Configurator "3D on website" | "add 3D models" | "3D visuals" | "3D …" at bounding box center [522, 355] width 672 height 3261
click at [492, 317] on textarea "Cover letter template:" at bounding box center [521, 312] width 471 height 269
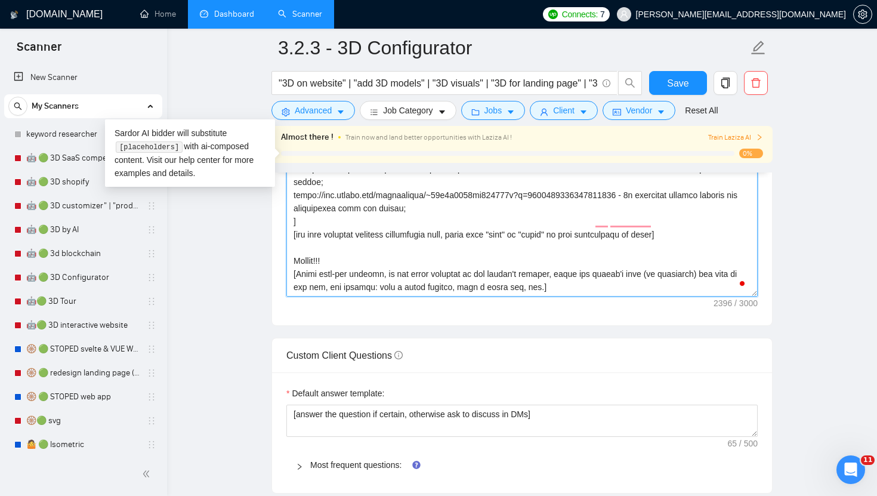
drag, startPoint x: 551, startPoint y: 288, endPoint x: 341, endPoint y: 227, distance: 218.9
click at [341, 227] on textarea "Cover letter template:" at bounding box center [521, 162] width 471 height 269
drag, startPoint x: 444, startPoint y: 209, endPoint x: 249, endPoint y: 209, distance: 194.5
click at [249, 209] on main "3.2.3 - 3D Configurator "3D on website" | "add 3D models" | "3D visuals" | "3D …" at bounding box center [522, 205] width 672 height 3261
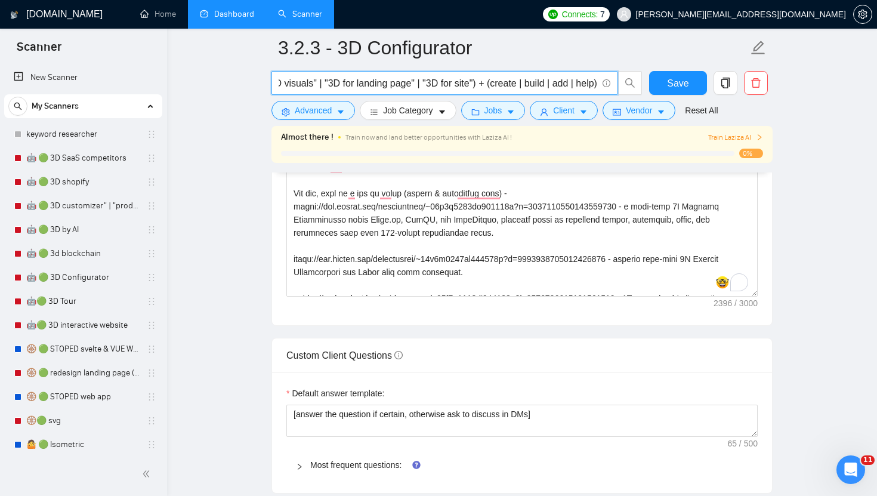
drag, startPoint x: 303, startPoint y: 79, endPoint x: 613, endPoint y: 98, distance: 310.9
click at [613, 98] on div ""3D on website" | "add 3D models" | "3D visuals" | "3D for landing page" | "3D …" at bounding box center [457, 86] width 376 height 30
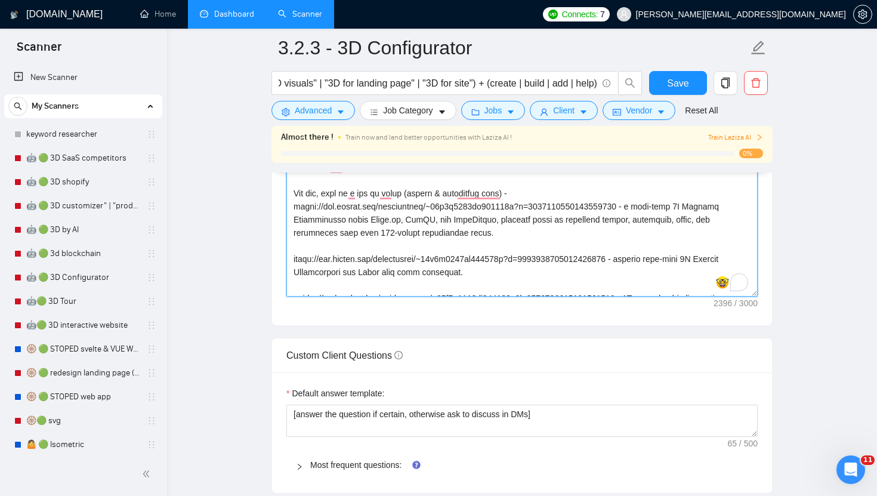
click at [489, 250] on textarea "Cover letter template:" at bounding box center [521, 162] width 471 height 269
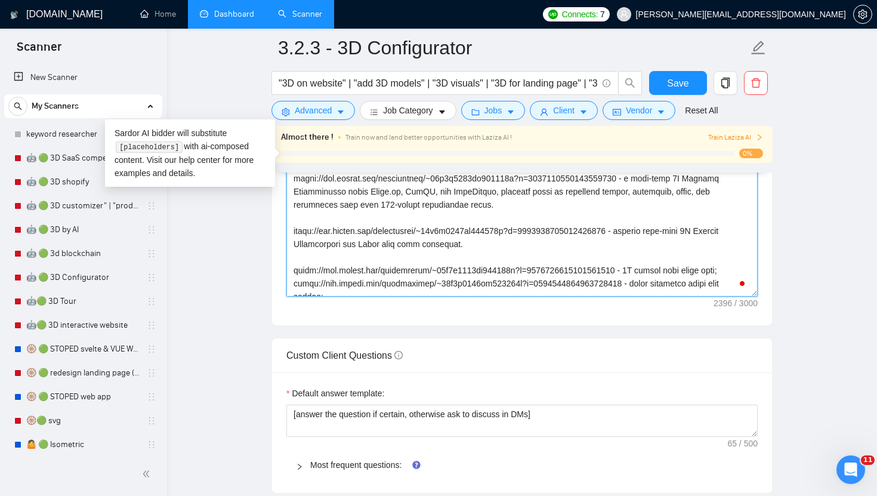
drag, startPoint x: 512, startPoint y: 245, endPoint x: 288, endPoint y: 236, distance: 224.6
click at [288, 236] on textarea "Cover letter template:" at bounding box center [521, 162] width 471 height 269
drag, startPoint x: 479, startPoint y: 271, endPoint x: 344, endPoint y: 271, distance: 135.5
click at [344, 271] on textarea "Cover letter template:" at bounding box center [521, 162] width 471 height 269
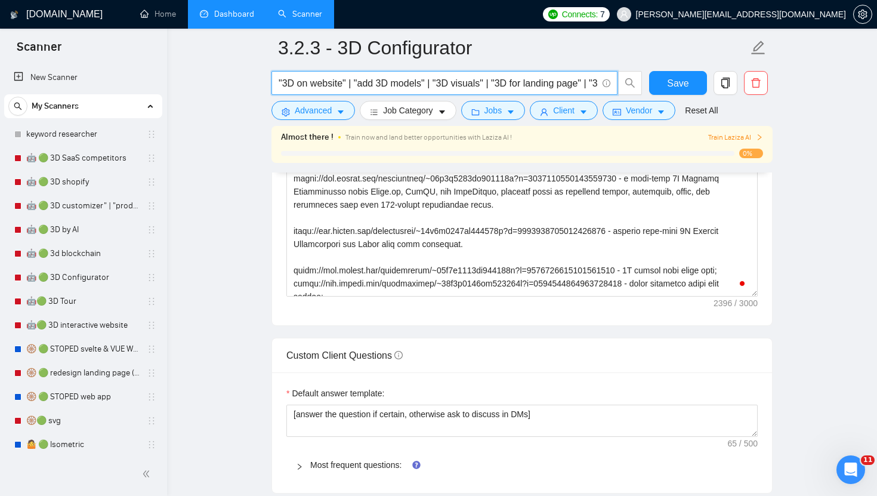
drag, startPoint x: 454, startPoint y: 84, endPoint x: 230, endPoint y: 85, distance: 223.2
click at [230, 85] on main "3.2.3 - 3D Configurator "3D on website" | "add 3D models" | "3D visuals" | "3D …" at bounding box center [522, 205] width 672 height 3261
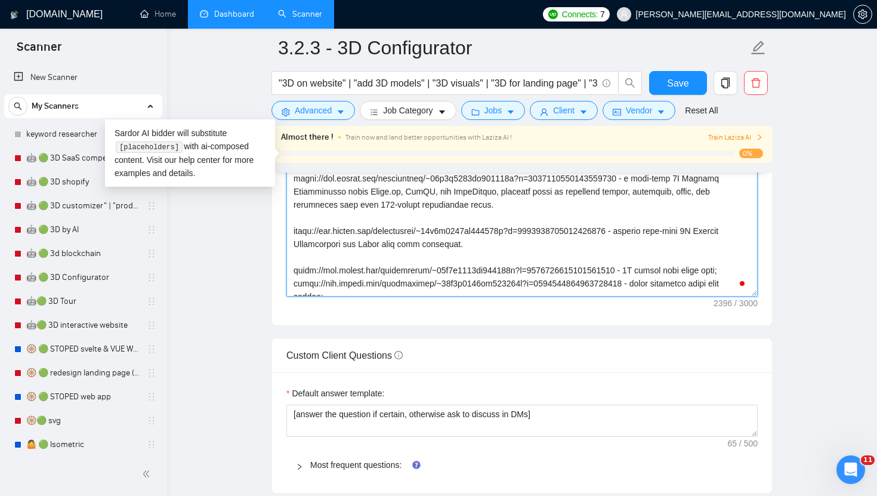
drag, startPoint x: 497, startPoint y: 242, endPoint x: 544, endPoint y: 243, distance: 47.2
click at [544, 243] on textarea "Cover letter template:" at bounding box center [521, 162] width 471 height 269
drag, startPoint x: 508, startPoint y: 245, endPoint x: 280, endPoint y: 218, distance: 229.6
click at [280, 218] on div "Cover letter template:" at bounding box center [522, 160] width 500 height 329
click at [349, 214] on textarea "Cover letter template:" at bounding box center [521, 162] width 471 height 269
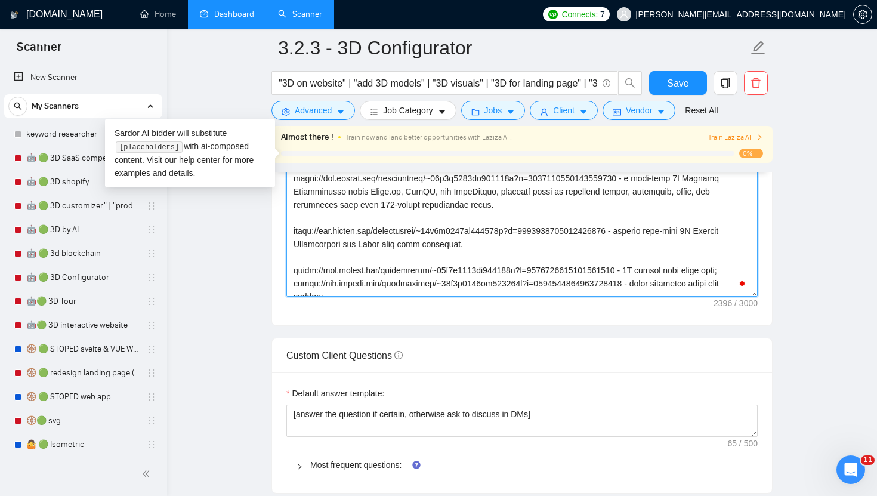
drag, startPoint x: 505, startPoint y: 203, endPoint x: 266, endPoint y: 202, distance: 239.3
click at [266, 202] on main "3.2.3 - 3D Configurator "3D on website" | "add 3D models" | "3D visuals" | "3D …" at bounding box center [522, 205] width 672 height 3261
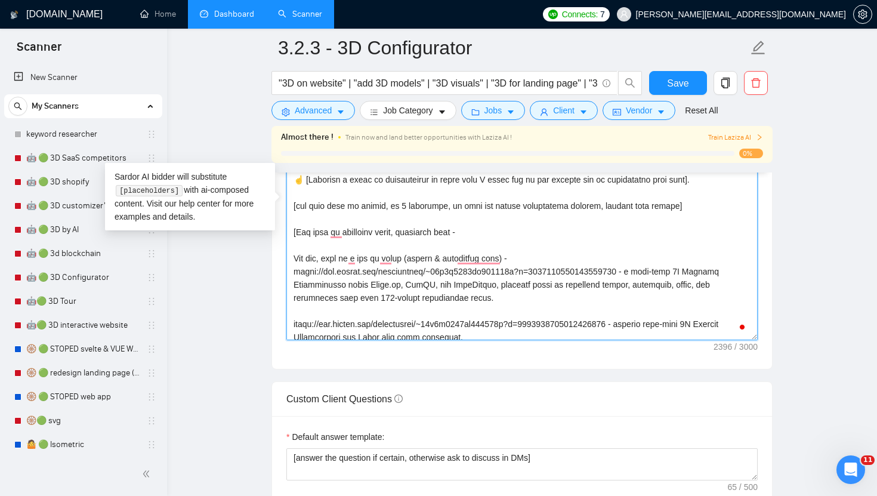
drag, startPoint x: 491, startPoint y: 229, endPoint x: 273, endPoint y: 230, distance: 217.8
click at [468, 205] on textarea "Cover letter template:" at bounding box center [521, 206] width 471 height 269
click at [471, 195] on textarea "Cover letter template:" at bounding box center [521, 206] width 471 height 269
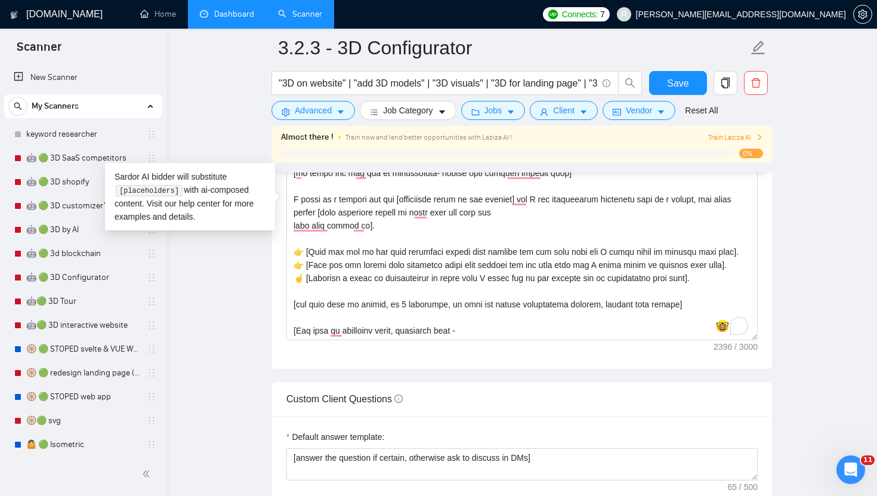
click at [208, 298] on main "3.2.3 - 3D Configurator "3D on website" | "add 3D models" | "3D visuals" | "3D …" at bounding box center [522, 249] width 672 height 3261
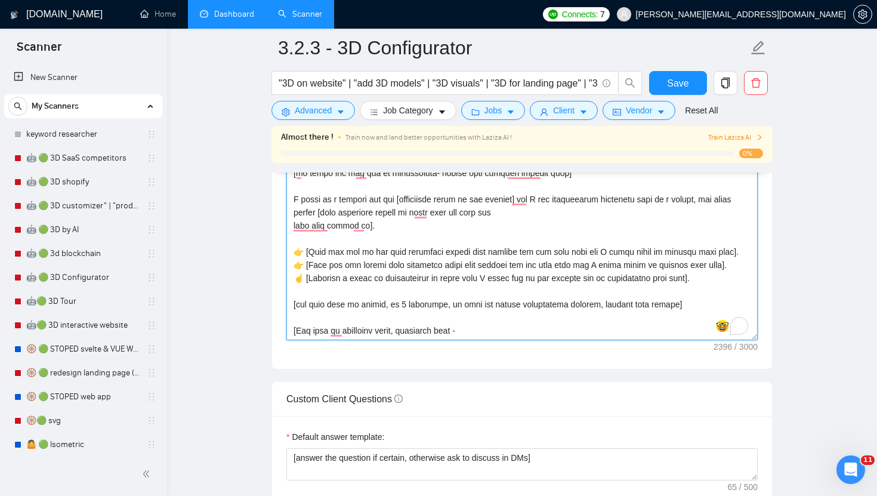
click at [403, 259] on textarea "Cover letter template:" at bounding box center [521, 206] width 471 height 269
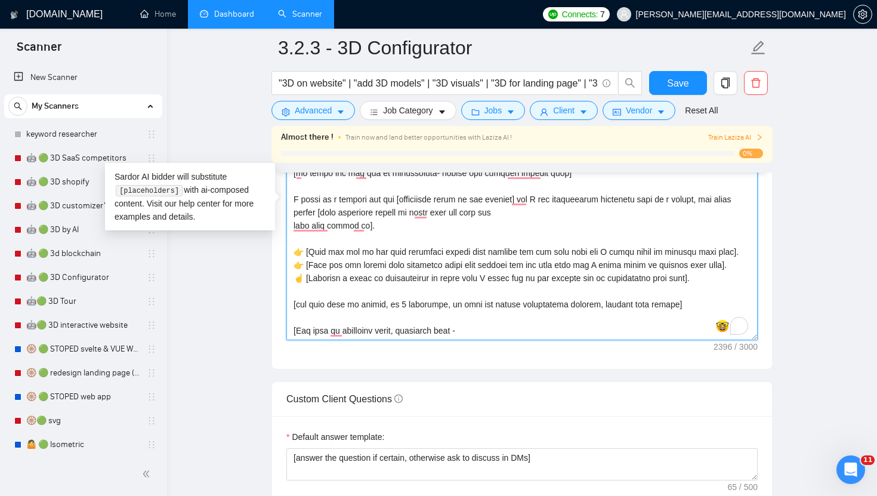
click at [389, 215] on textarea "Cover letter template:" at bounding box center [521, 206] width 471 height 269
click at [386, 228] on textarea "Cover letter template:" at bounding box center [521, 206] width 471 height 269
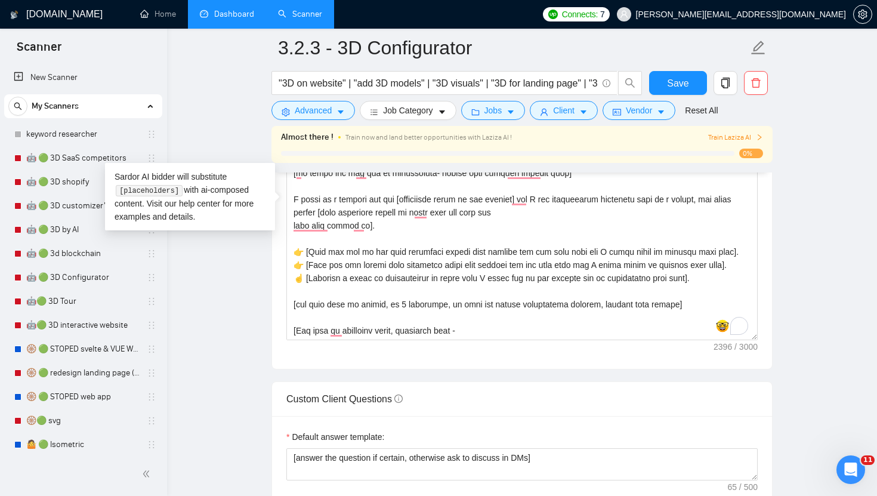
click at [234, 19] on link "Dashboard" at bounding box center [227, 14] width 54 height 10
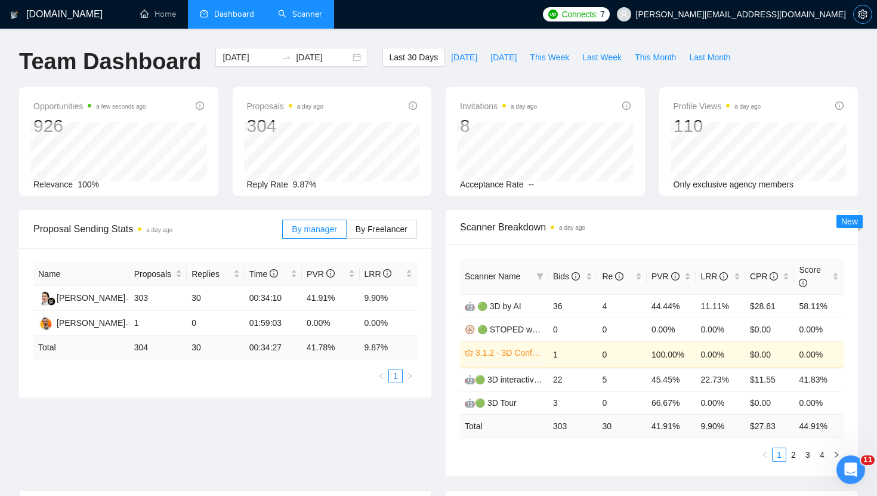
click at [861, 19] on button "button" at bounding box center [862, 14] width 19 height 19
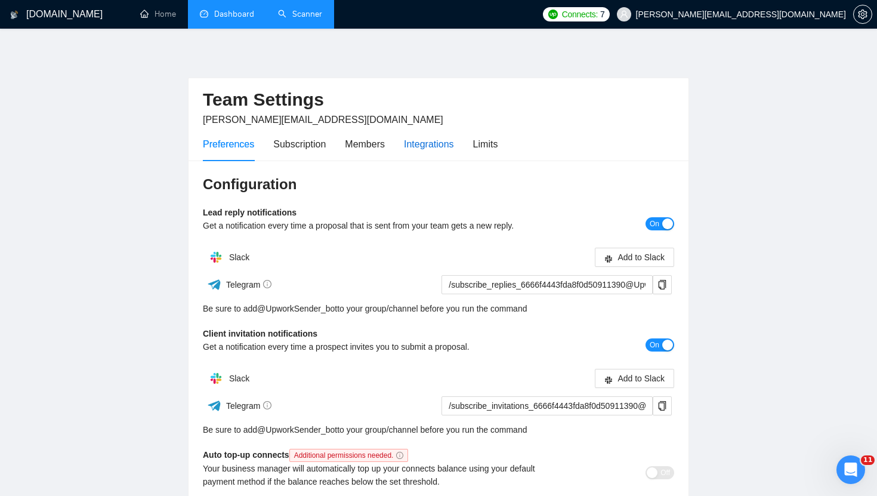
click at [433, 149] on div "Integrations" at bounding box center [429, 144] width 50 height 15
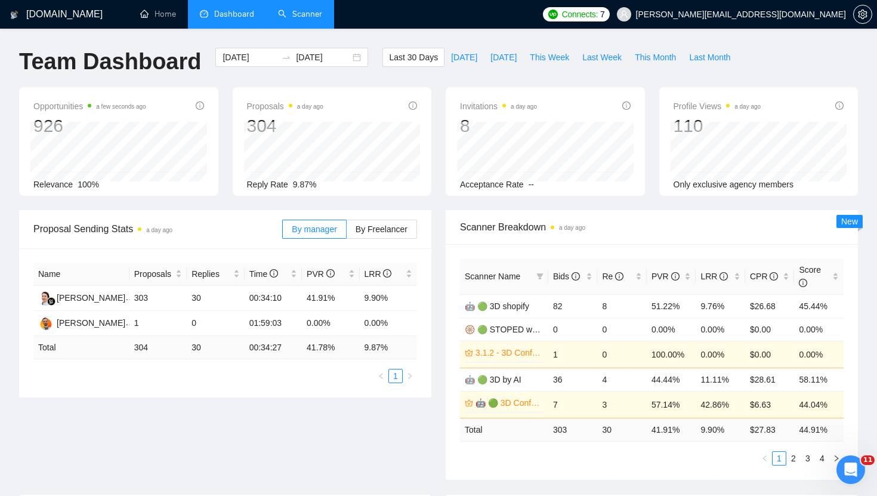
click at [806, 63] on div "Team Dashboard [DATE] [DATE] Last 30 Days [DATE] [DATE] This Week Last Week Thi…" at bounding box center [438, 67] width 853 height 39
click at [813, 84] on div "Team Dashboard [DATE] [DATE] Last 30 Days [DATE] [DATE] This Week Last Week Thi…" at bounding box center [438, 67] width 853 height 39
click at [322, 19] on link "Scanner" at bounding box center [300, 14] width 44 height 10
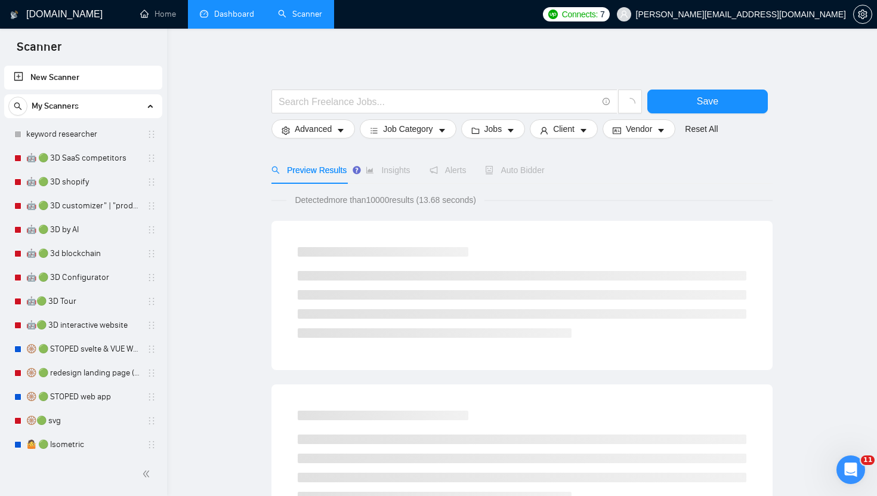
click at [224, 19] on link "Dashboard" at bounding box center [227, 14] width 54 height 10
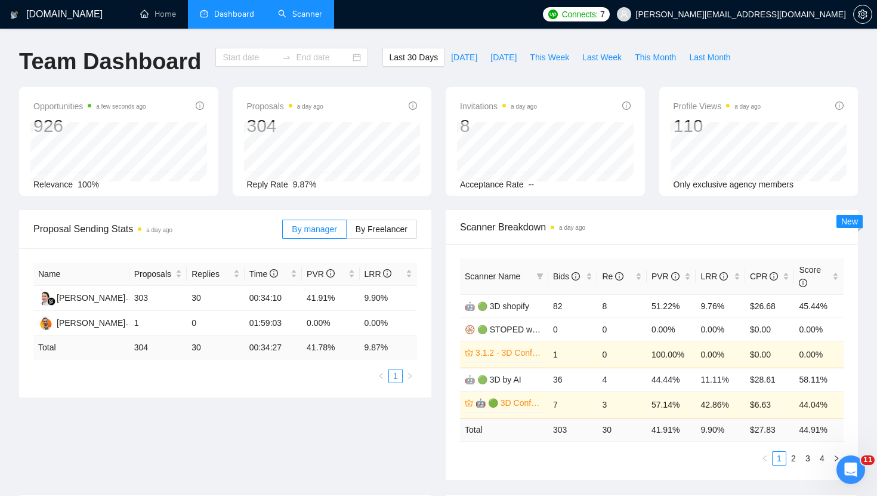
type input "[DATE]"
click at [162, 17] on link "Home" at bounding box center [158, 14] width 36 height 10
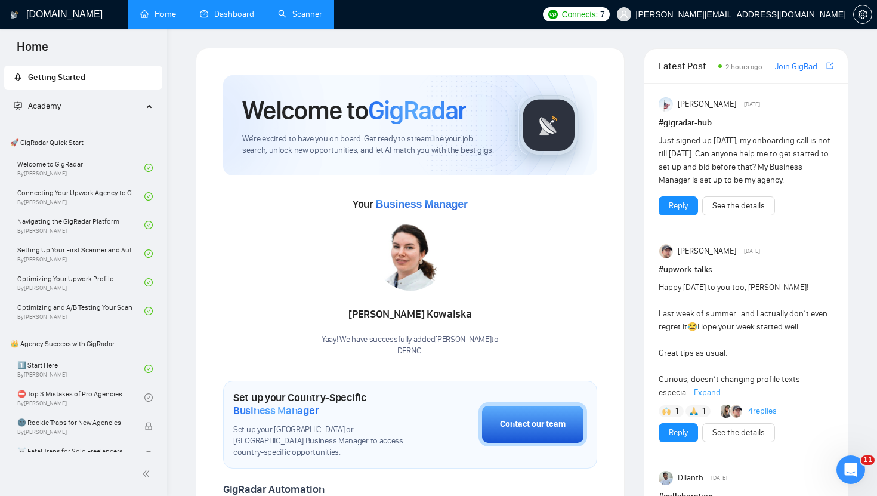
click at [200, 19] on link "Dashboard" at bounding box center [227, 14] width 54 height 10
